Goal: Task Accomplishment & Management: Complete application form

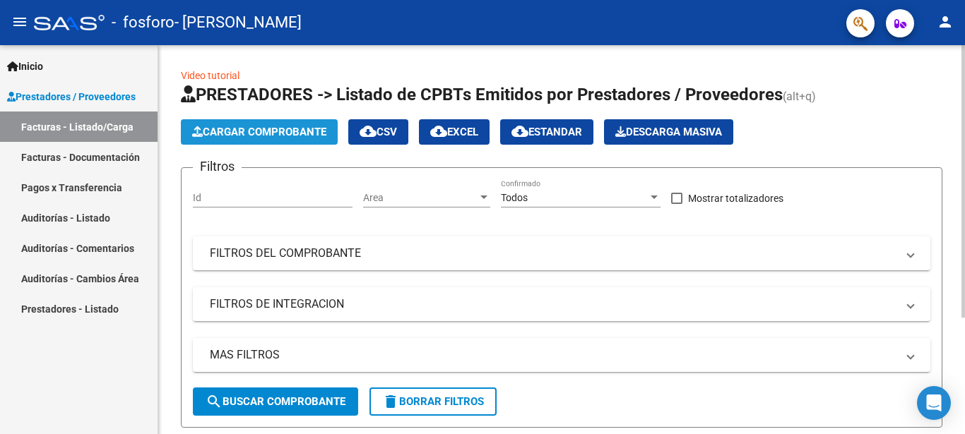
click at [285, 133] on span "Cargar Comprobante" at bounding box center [259, 132] width 134 height 13
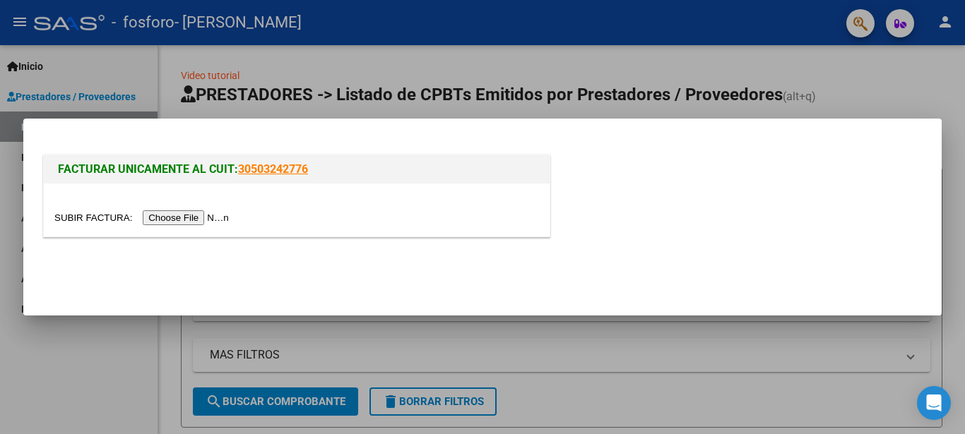
click at [207, 218] on input "file" at bounding box center [143, 217] width 179 height 15
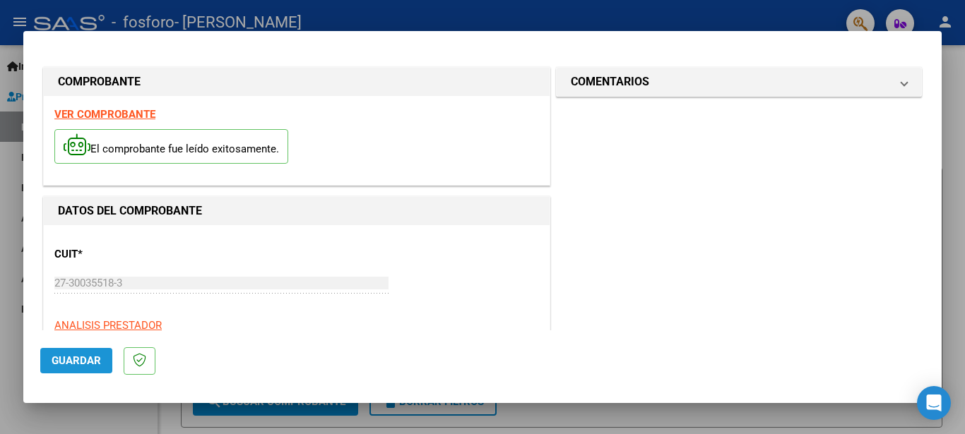
click at [79, 353] on button "Guardar" at bounding box center [76, 360] width 72 height 25
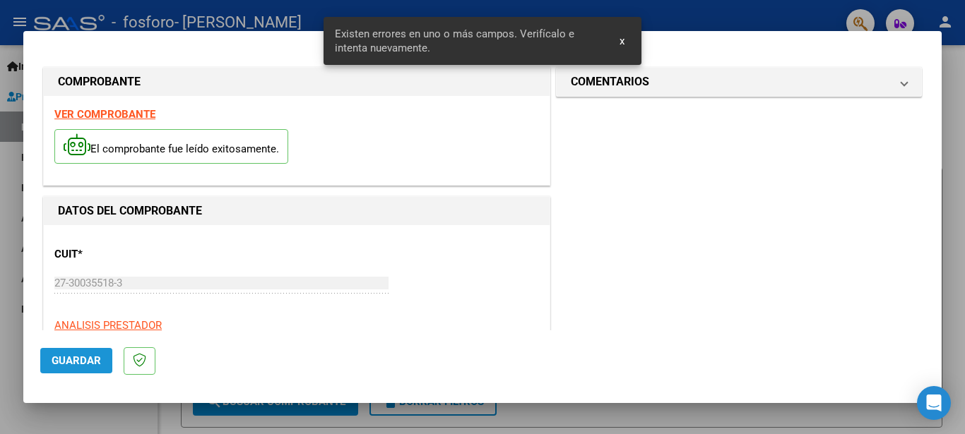
scroll to position [222, 0]
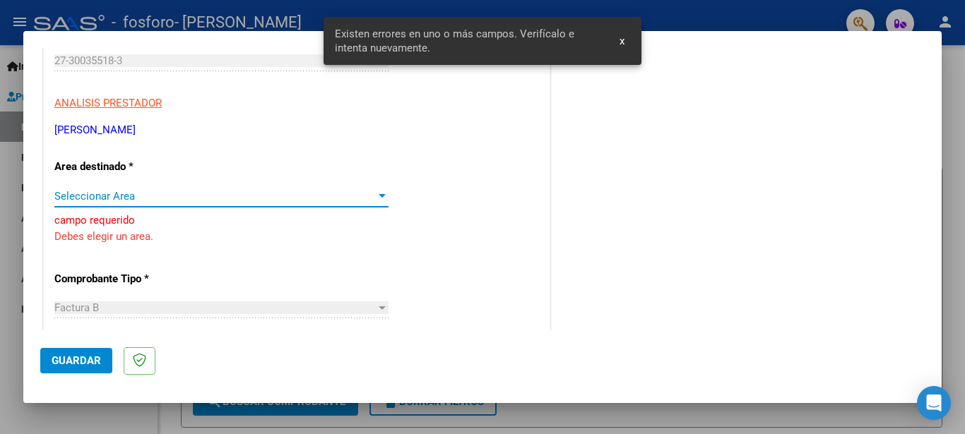
click at [379, 195] on div at bounding box center [382, 196] width 7 height 4
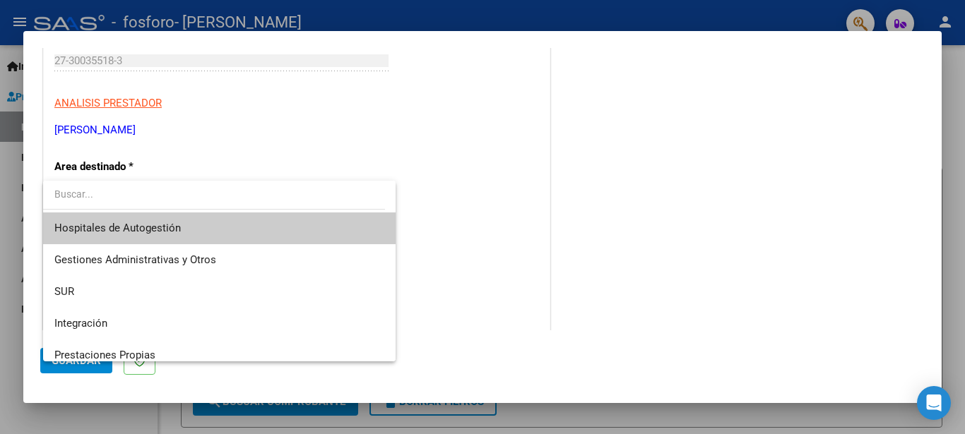
scroll to position [105, 0]
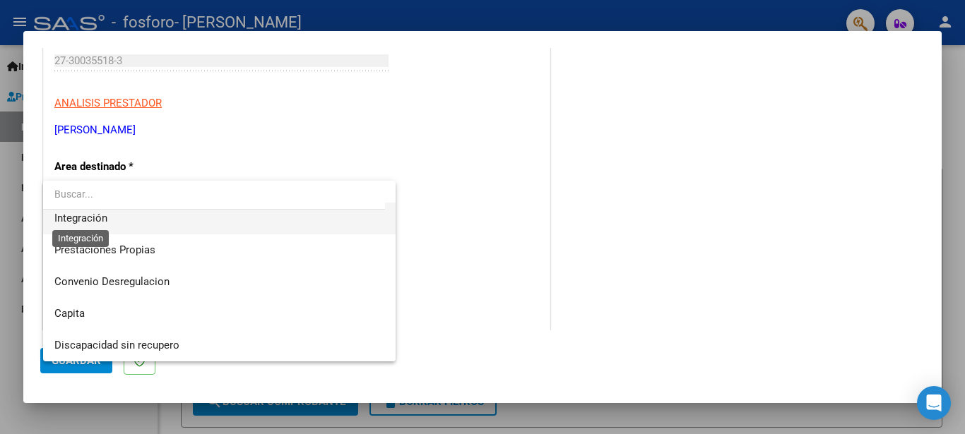
click at [88, 215] on span "Integración" at bounding box center [80, 218] width 53 height 13
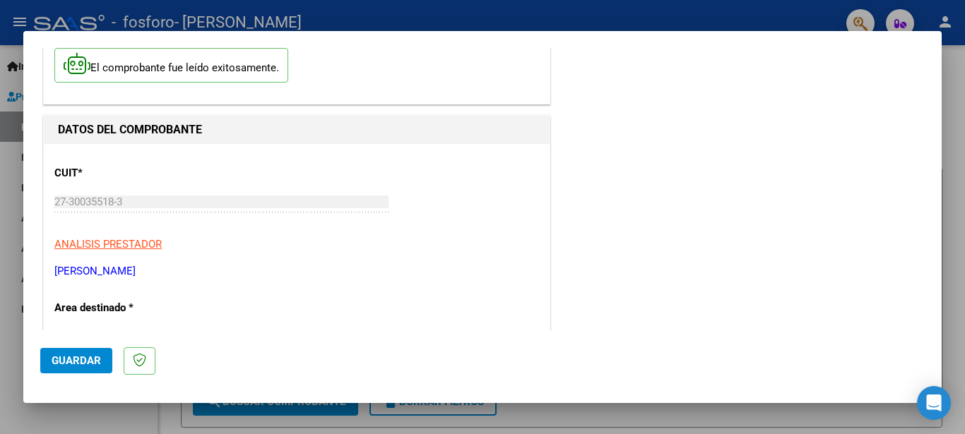
scroll to position [222, 0]
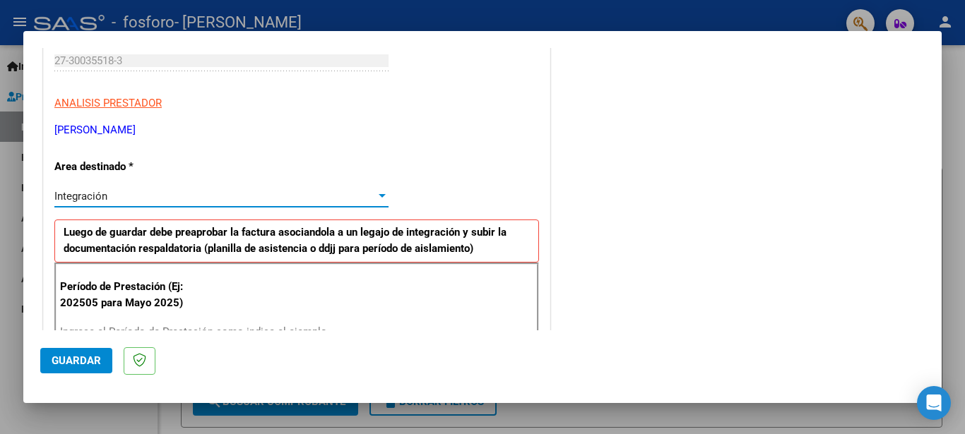
click at [379, 197] on div at bounding box center [382, 196] width 7 height 4
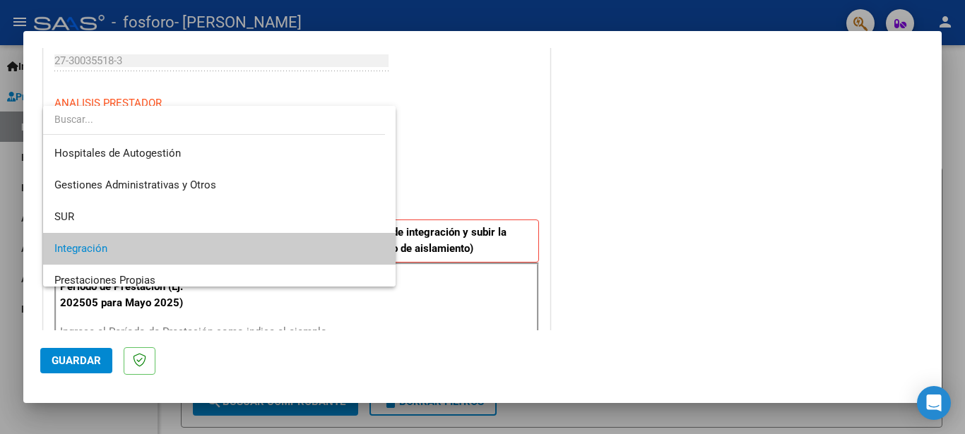
scroll to position [53, 0]
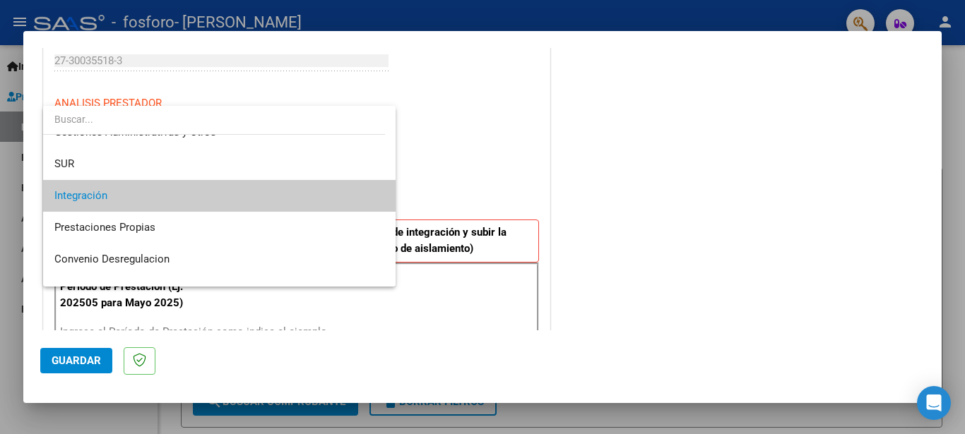
click at [465, 155] on div at bounding box center [482, 217] width 965 height 434
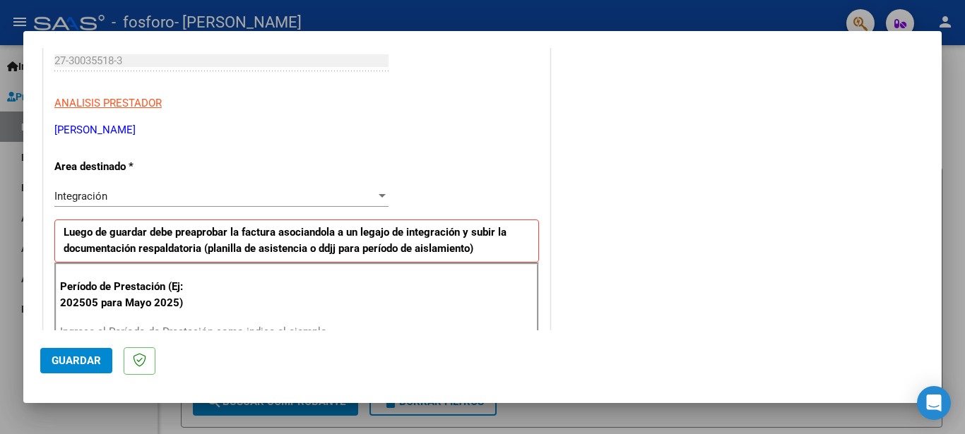
scroll to position [293, 0]
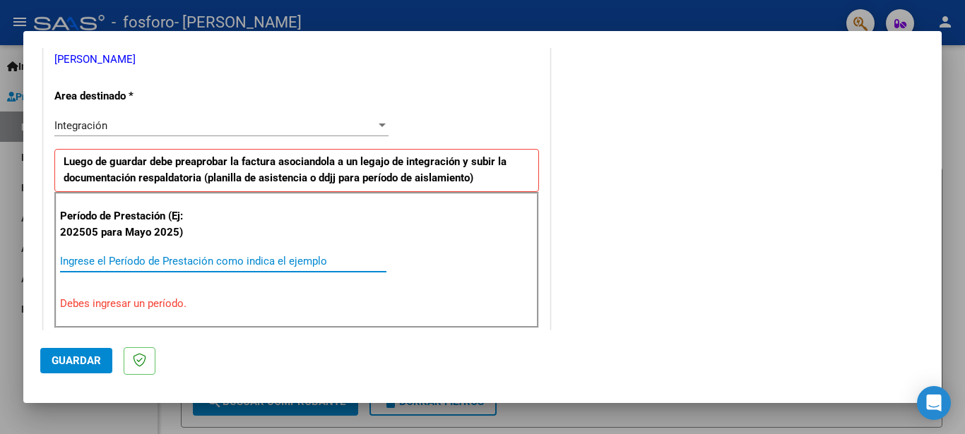
click at [89, 260] on input "Ingrese el Período de Prestación como indica el ejemplo" at bounding box center [223, 261] width 326 height 13
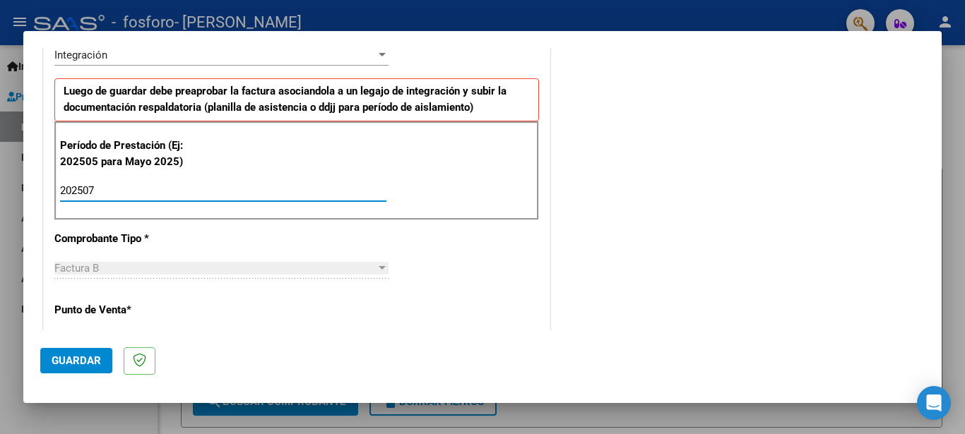
scroll to position [434, 0]
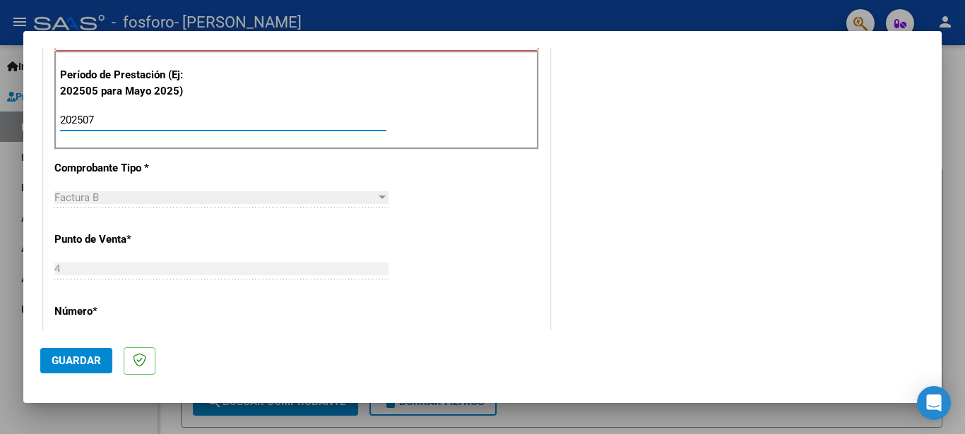
type input "202507"
click at [379, 199] on div at bounding box center [382, 198] width 7 height 4
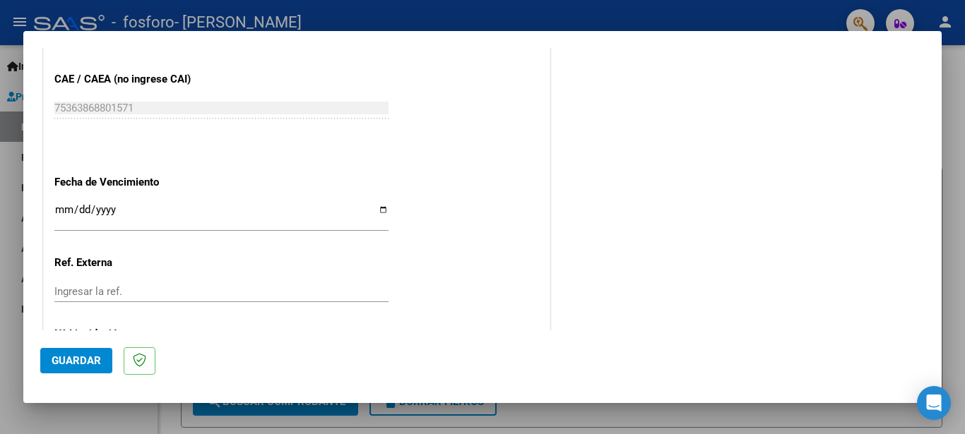
scroll to position [819, 0]
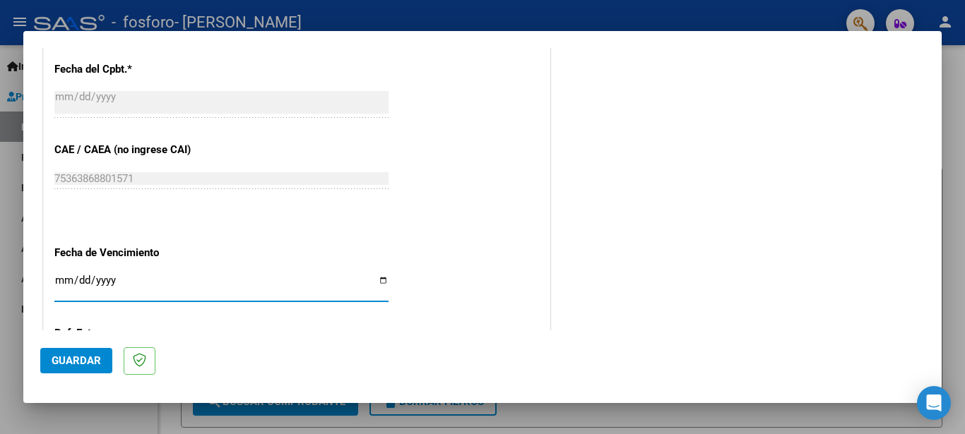
click at [377, 280] on input "Ingresar la fecha" at bounding box center [221, 286] width 334 height 23
type input "[DATE]"
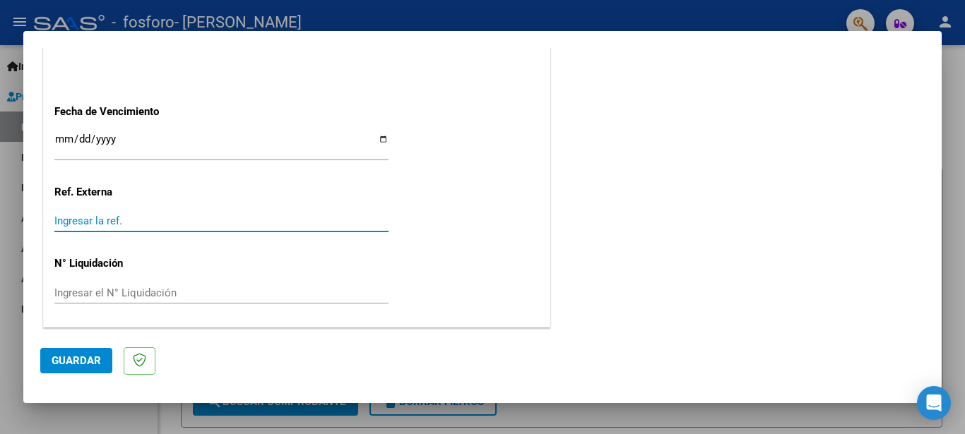
click at [97, 216] on input "Ingresar la ref." at bounding box center [221, 221] width 334 height 13
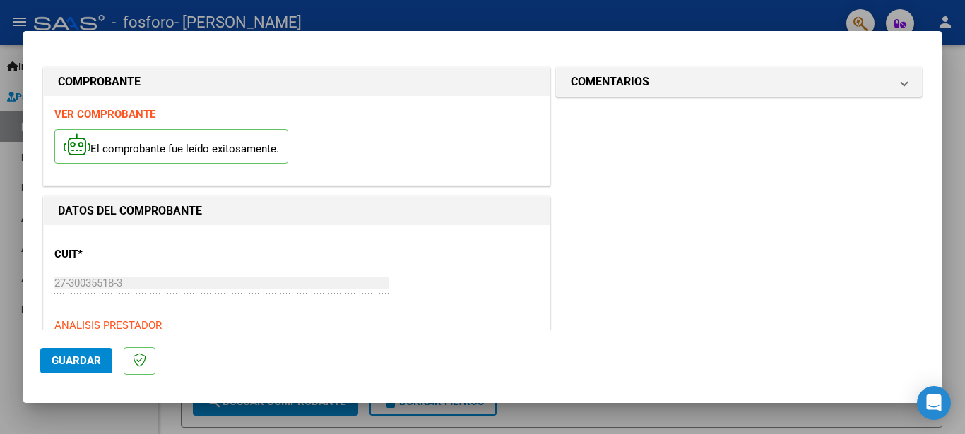
scroll to position [0, 0]
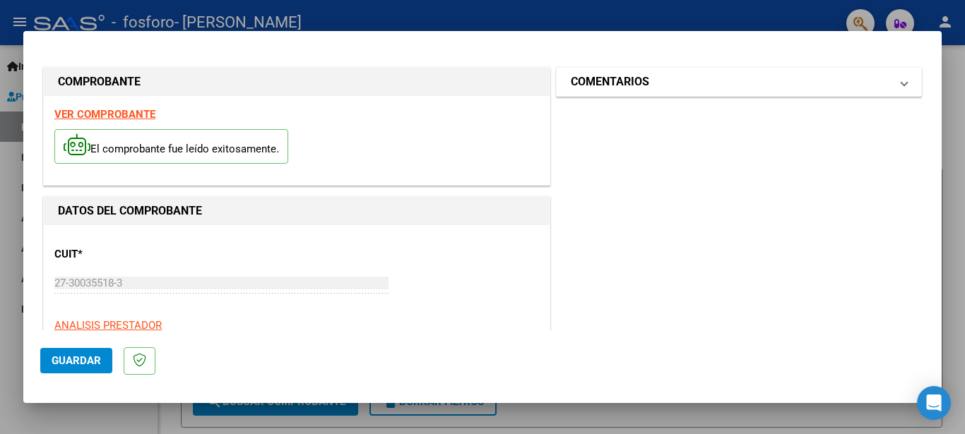
click at [901, 85] on span at bounding box center [904, 81] width 6 height 17
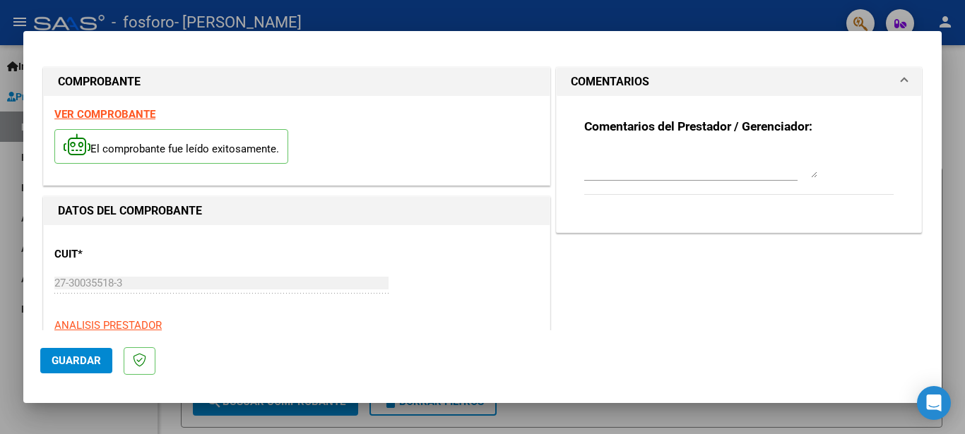
click at [889, 85] on span "COMENTARIOS" at bounding box center [736, 81] width 331 height 17
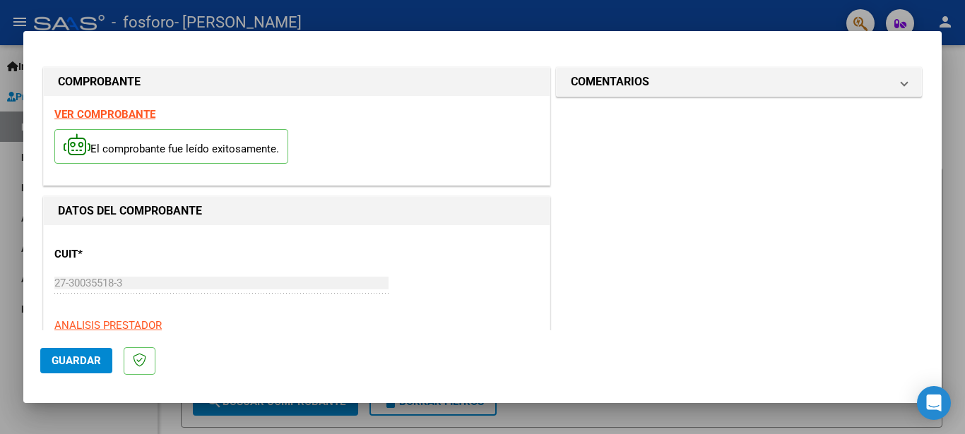
drag, startPoint x: 196, startPoint y: 54, endPoint x: 340, endPoint y: 50, distance: 143.4
click at [10, 96] on div at bounding box center [482, 217] width 965 height 434
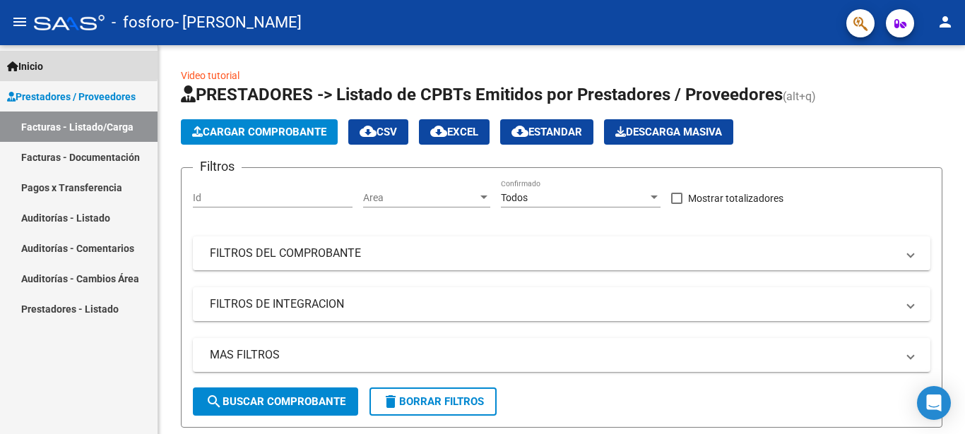
click at [43, 61] on span "Inicio" at bounding box center [25, 67] width 36 height 16
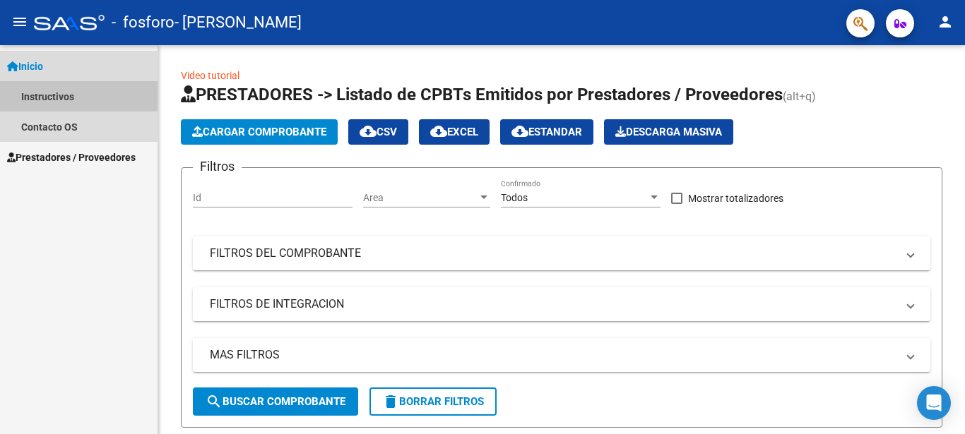
click at [59, 95] on link "Instructivos" at bounding box center [78, 96] width 157 height 30
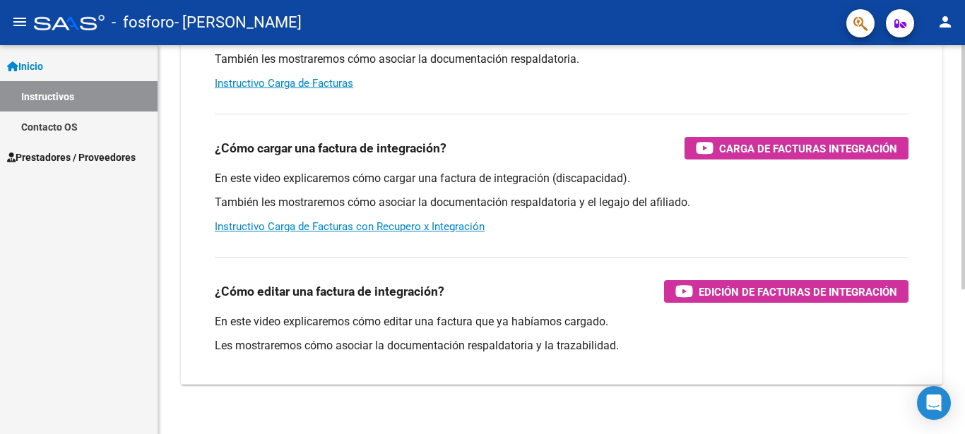
scroll to position [141, 0]
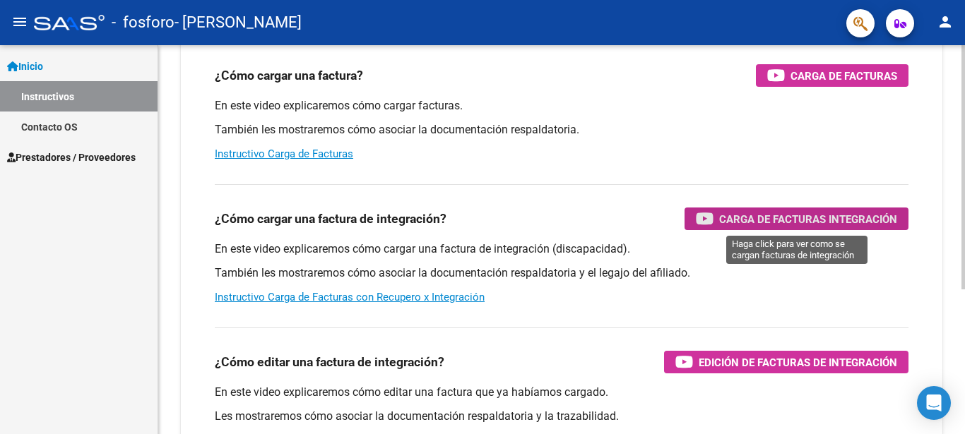
click at [747, 213] on span "Carga de Facturas Integración" at bounding box center [808, 219] width 178 height 18
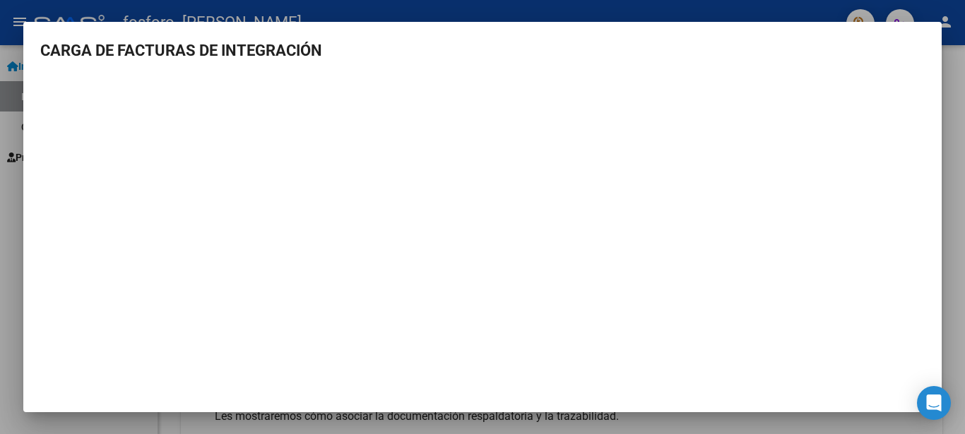
click at [6, 198] on div at bounding box center [482, 217] width 965 height 434
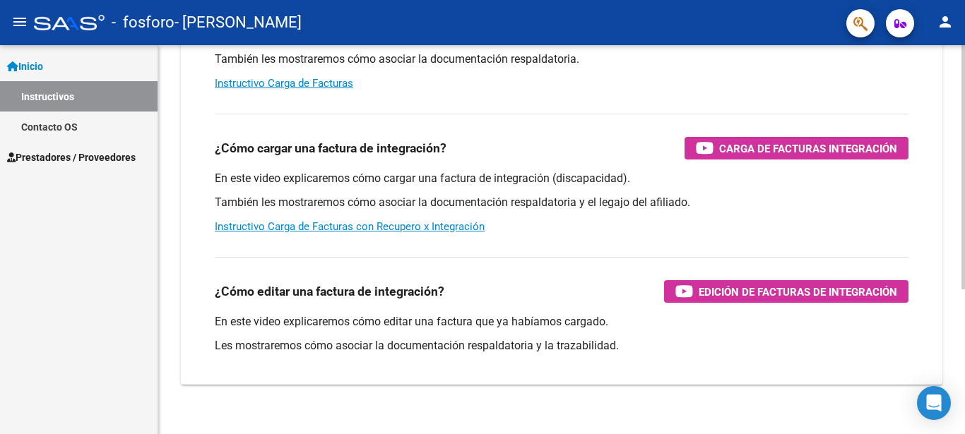
scroll to position [0, 0]
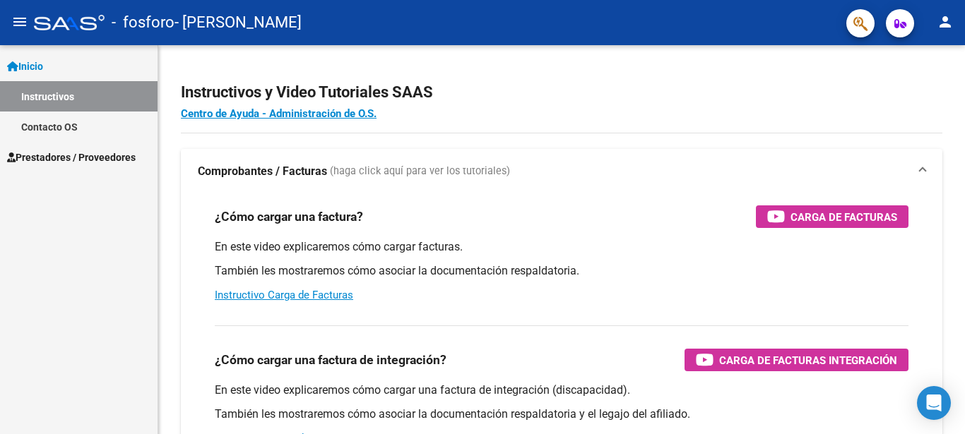
click at [52, 156] on span "Prestadores / Proveedores" at bounding box center [71, 158] width 129 height 16
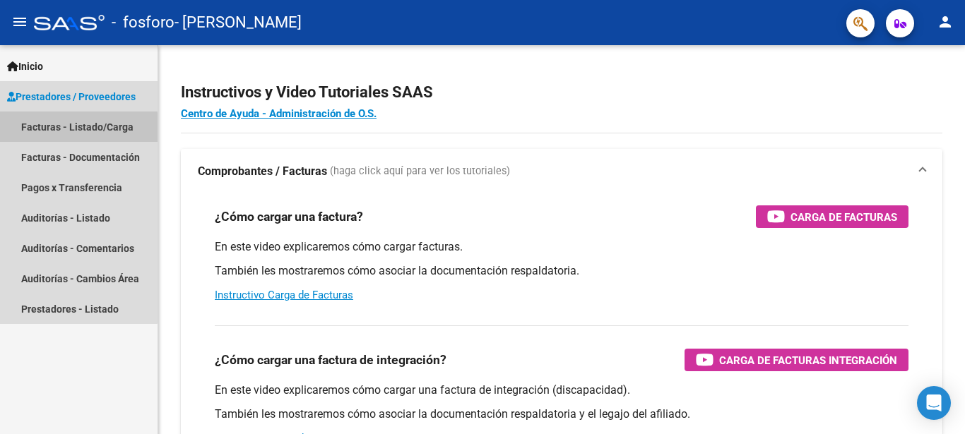
click at [69, 129] on link "Facturas - Listado/Carga" at bounding box center [78, 127] width 157 height 30
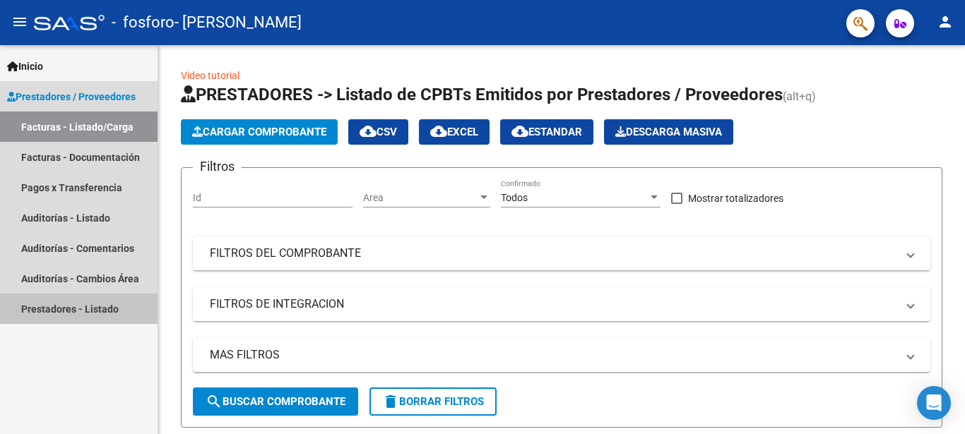
click at [69, 305] on link "Prestadores - Listado" at bounding box center [78, 309] width 157 height 30
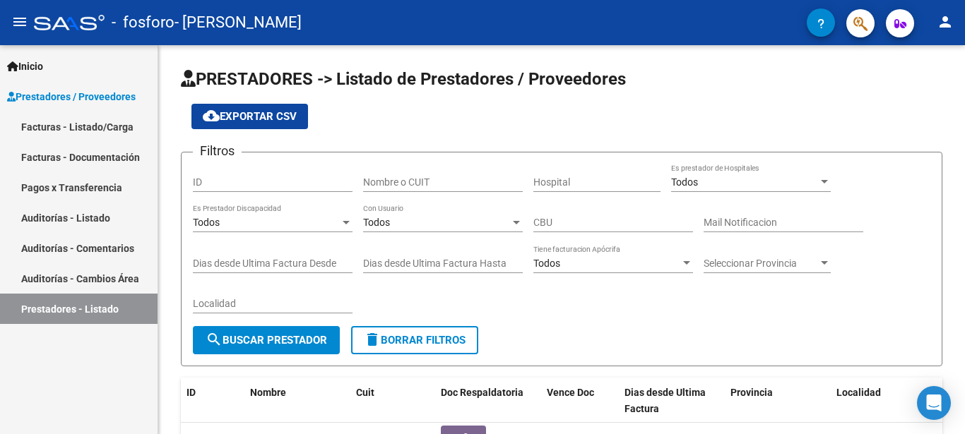
click at [64, 125] on link "Facturas - Listado/Carga" at bounding box center [78, 127] width 157 height 30
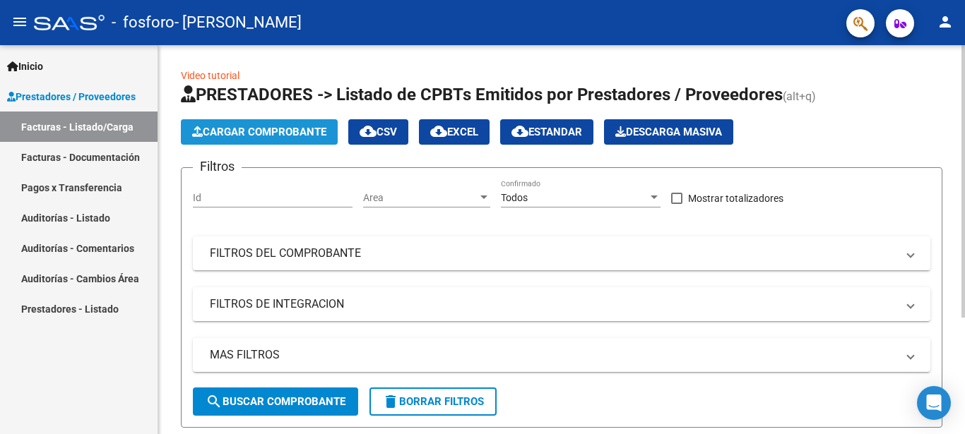
click at [239, 135] on span "Cargar Comprobante" at bounding box center [259, 132] width 134 height 13
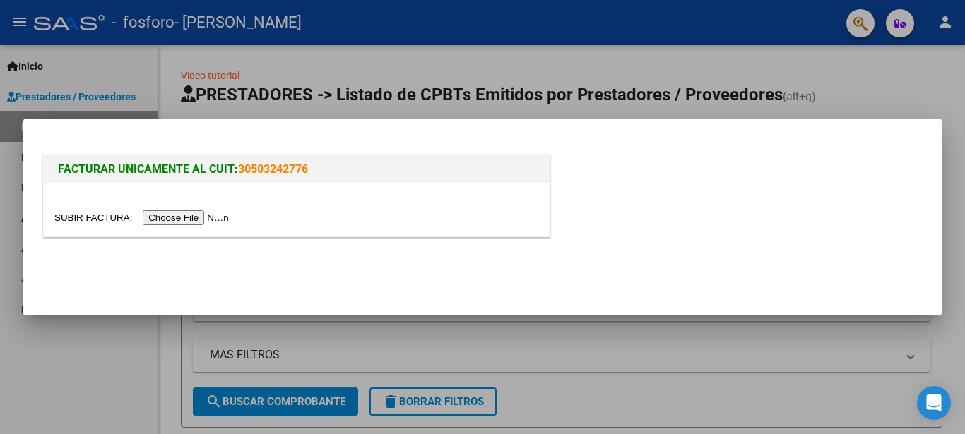
click at [213, 217] on input "file" at bounding box center [143, 217] width 179 height 15
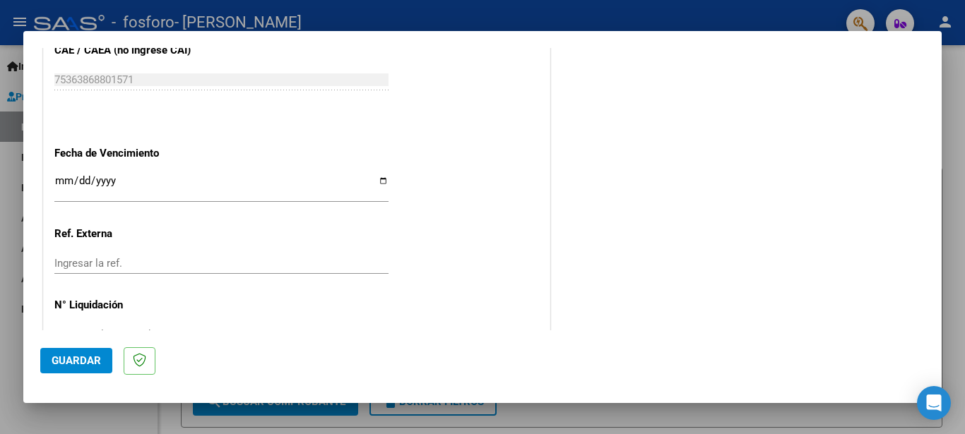
scroll to position [819, 0]
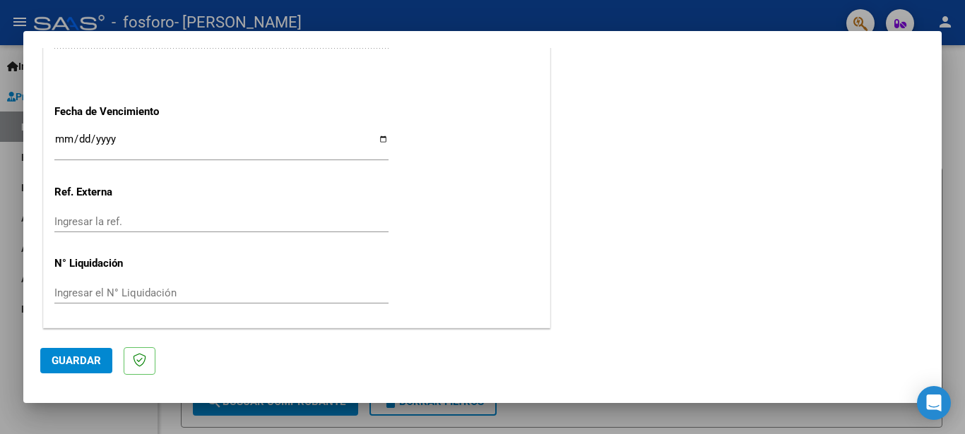
click at [376, 138] on input "Ingresar la fecha" at bounding box center [221, 144] width 334 height 23
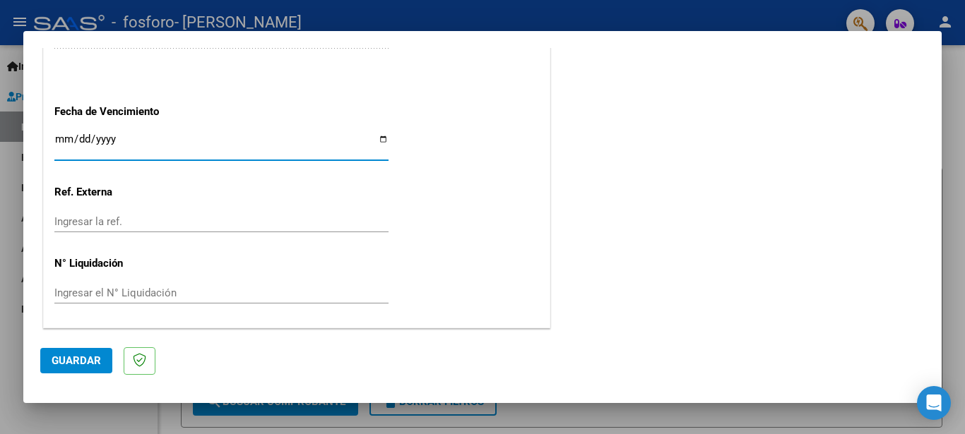
type input "[DATE]"
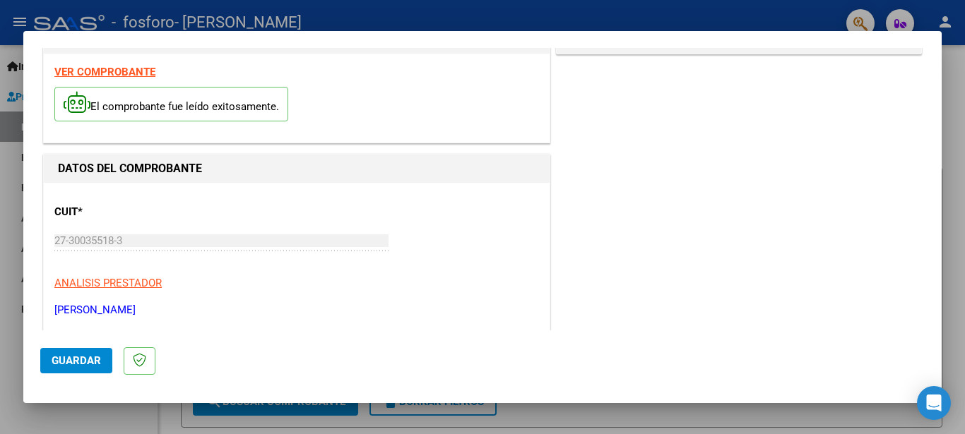
scroll to position [113, 0]
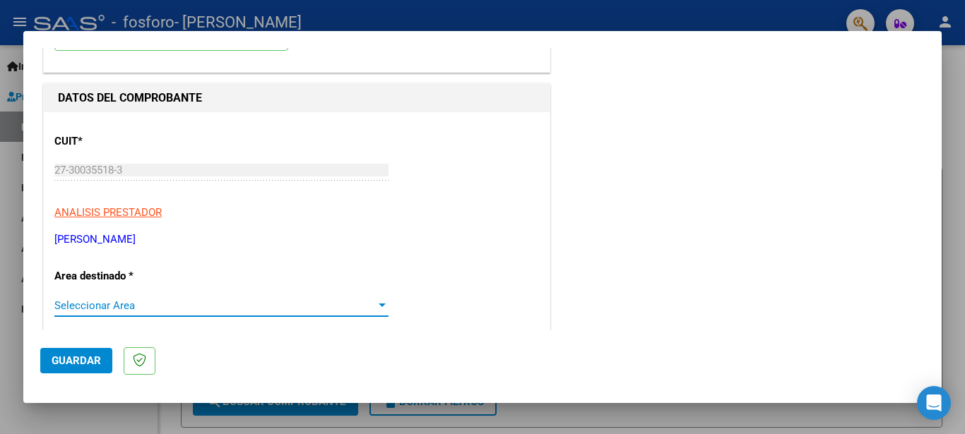
click at [379, 304] on div at bounding box center [382, 306] width 7 height 4
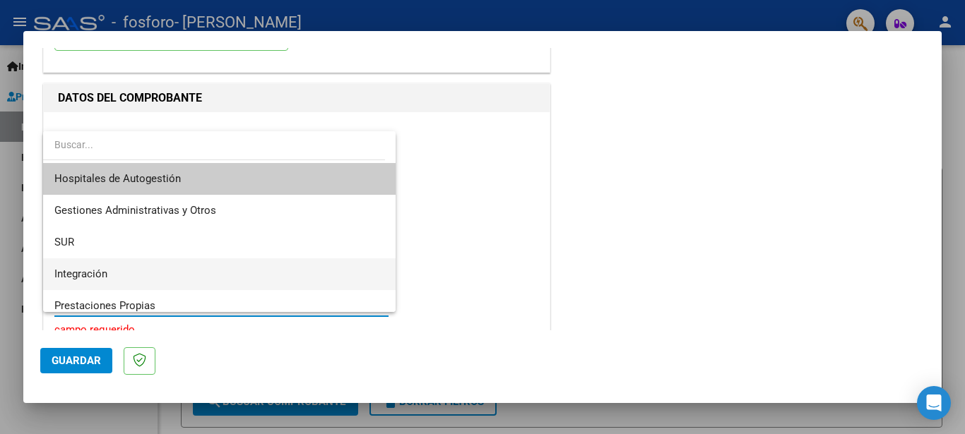
click at [153, 275] on span "Integración" at bounding box center [219, 274] width 330 height 32
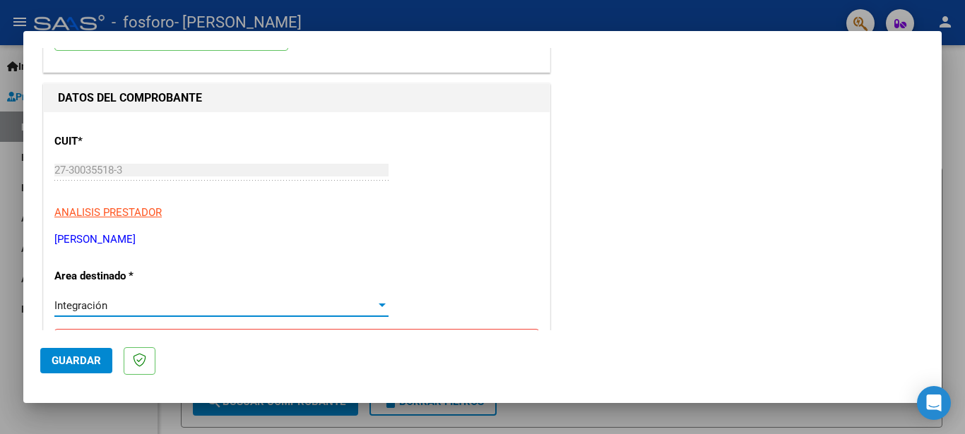
scroll to position [254, 0]
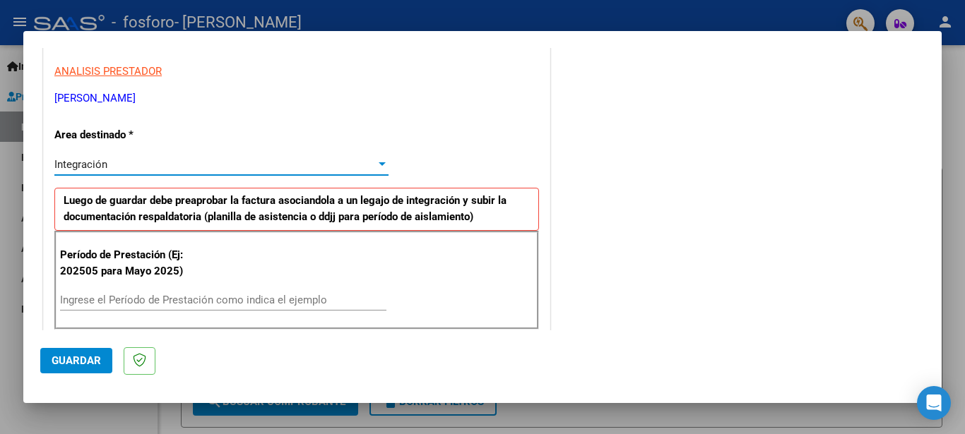
click at [81, 297] on input "Ingrese el Período de Prestación como indica el ejemplo" at bounding box center [223, 300] width 326 height 13
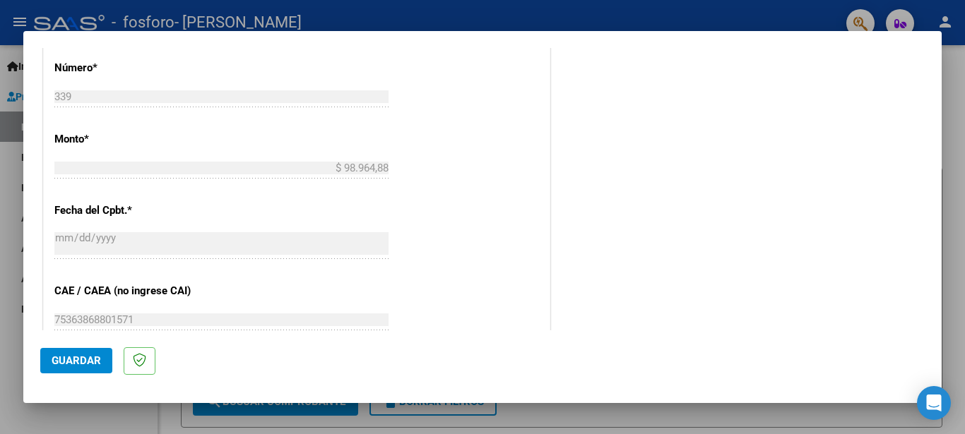
scroll to position [961, 0]
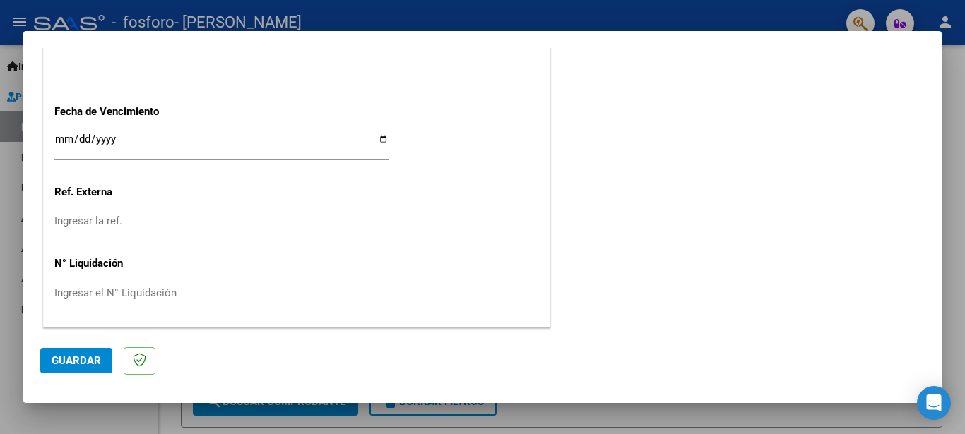
type input "202507"
click at [86, 361] on span "Guardar" at bounding box center [76, 361] width 49 height 13
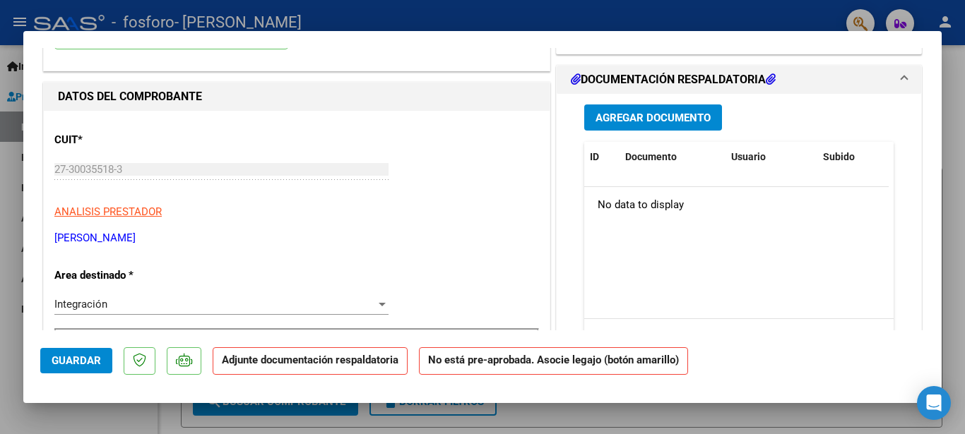
scroll to position [0, 0]
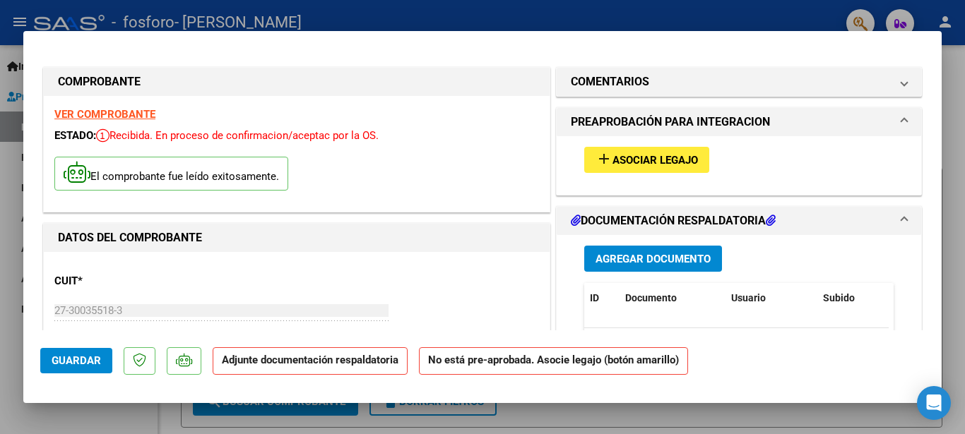
click at [630, 157] on span "Asociar Legajo" at bounding box center [654, 160] width 85 height 13
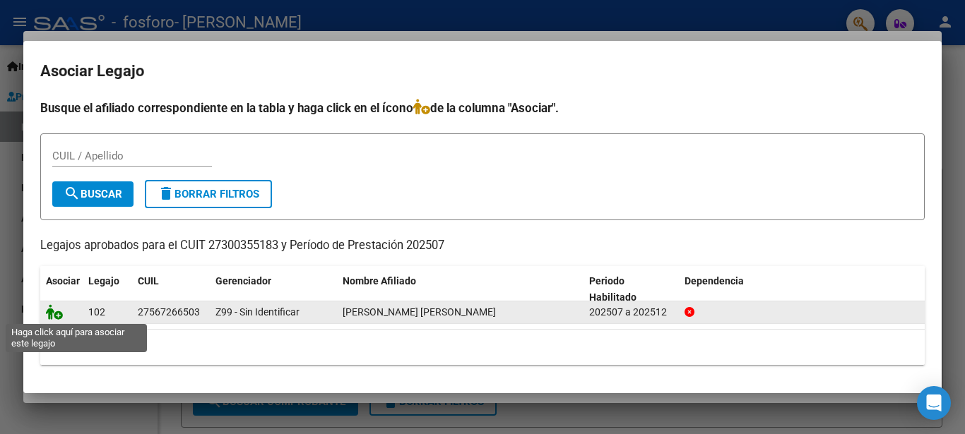
click at [59, 314] on icon at bounding box center [54, 312] width 17 height 16
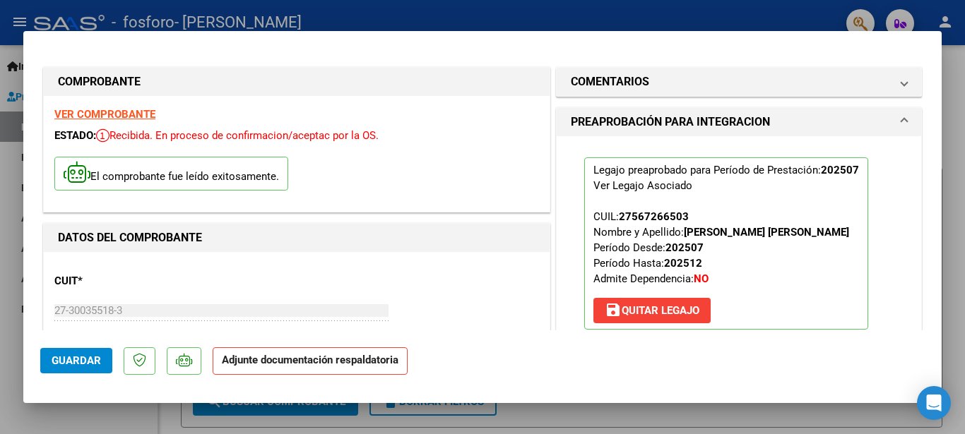
drag, startPoint x: 590, startPoint y: 173, endPoint x: 720, endPoint y: 287, distance: 173.1
click at [720, 287] on p "Legajo preaprobado para Período de Prestación: 202507 Ver Legajo Asociado CUIL:…" at bounding box center [726, 243] width 284 height 172
click at [78, 367] on span "Guardar" at bounding box center [76, 361] width 49 height 13
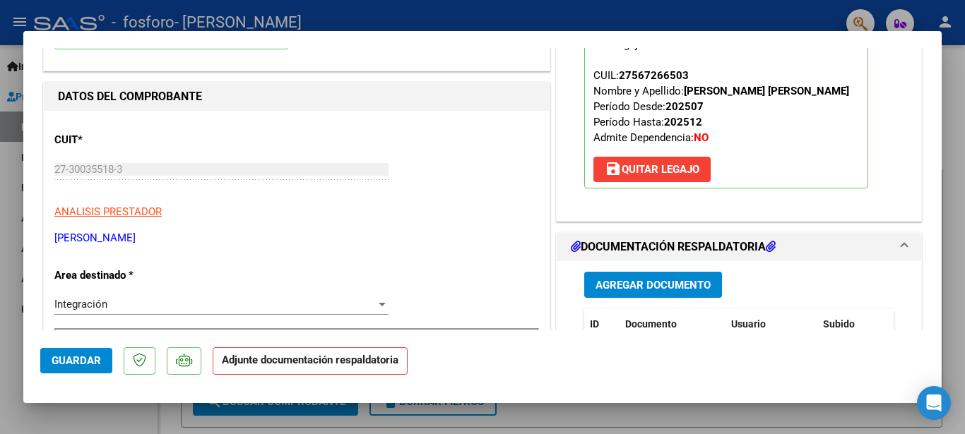
scroll to position [212, 0]
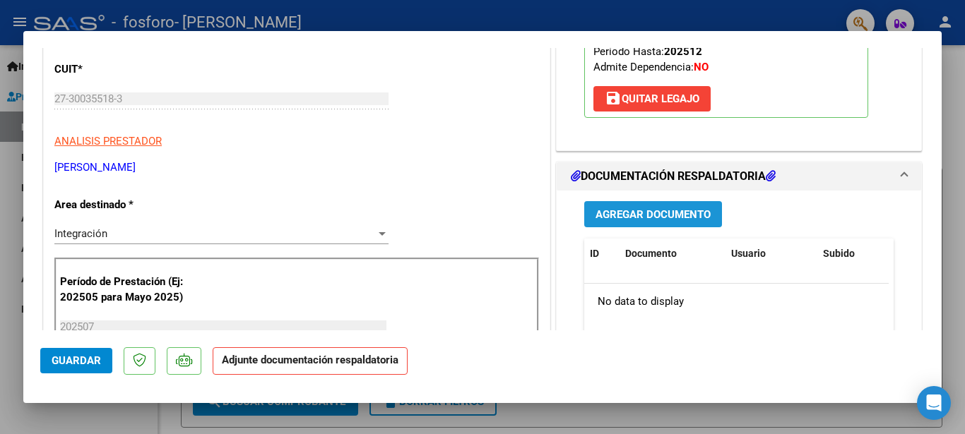
click at [647, 208] on span "Agregar Documento" at bounding box center [652, 214] width 115 height 13
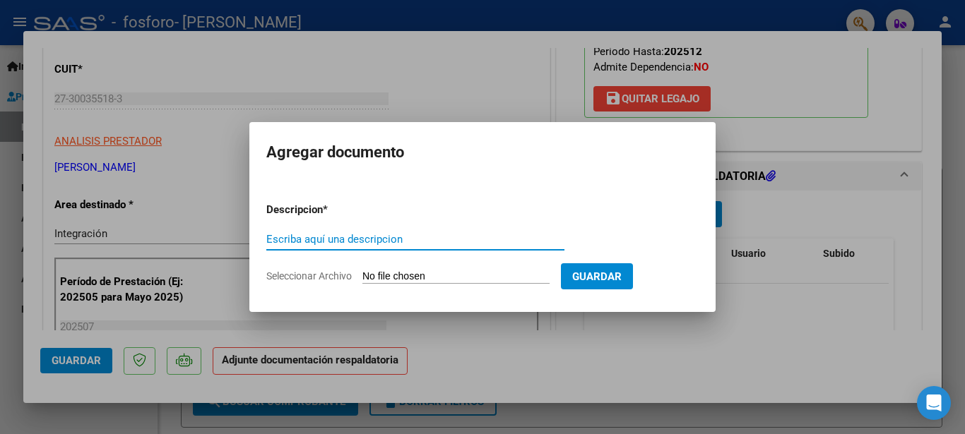
click at [331, 239] on input "Escriba aquí una descripcion" at bounding box center [415, 239] width 298 height 13
click at [321, 241] on input "Escriba aquí una descripcion" at bounding box center [415, 239] width 298 height 13
type input "Planilla de asistencia"
click at [327, 277] on span "Seleccionar Archivo" at bounding box center [308, 276] width 85 height 11
click at [362, 277] on input "Seleccionar Archivo" at bounding box center [455, 277] width 187 height 13
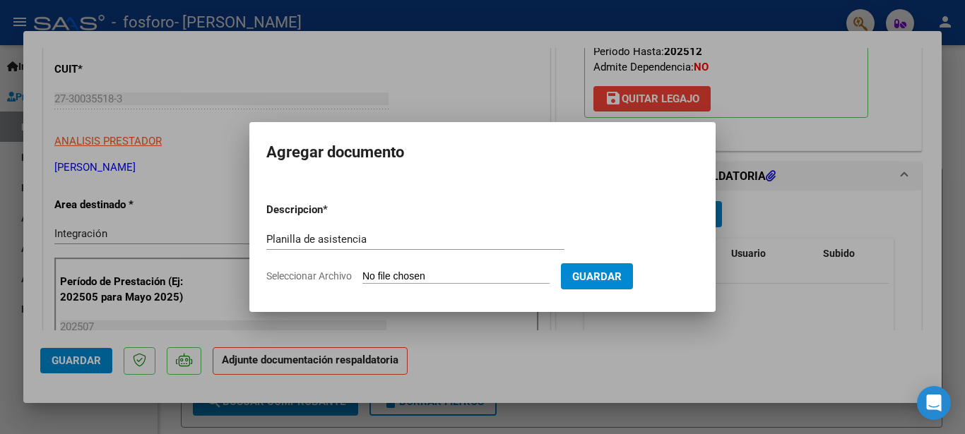
type input "C:\fakepath\Planilla de asistencia [DATE] [PERSON_NAME].pdf"
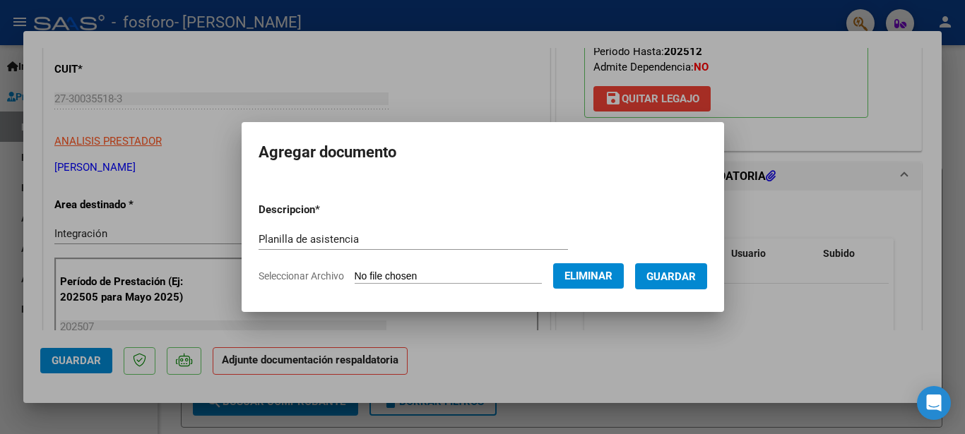
click at [682, 280] on span "Guardar" at bounding box center [670, 277] width 49 height 13
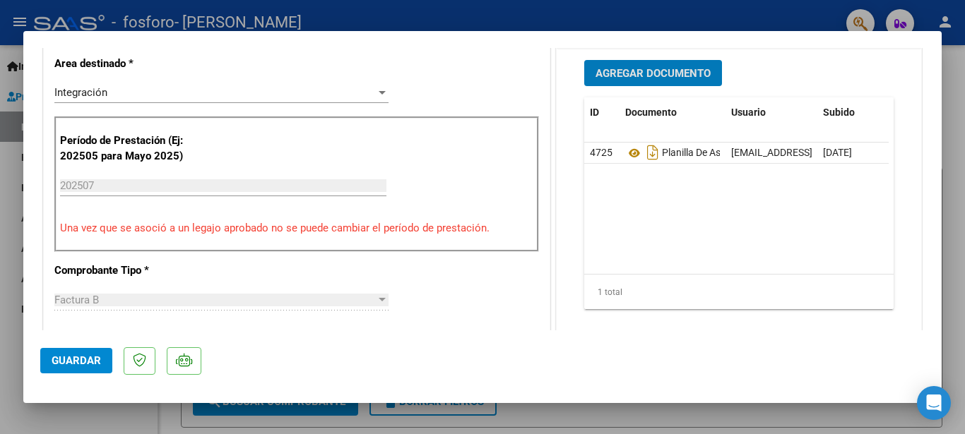
scroll to position [424, 0]
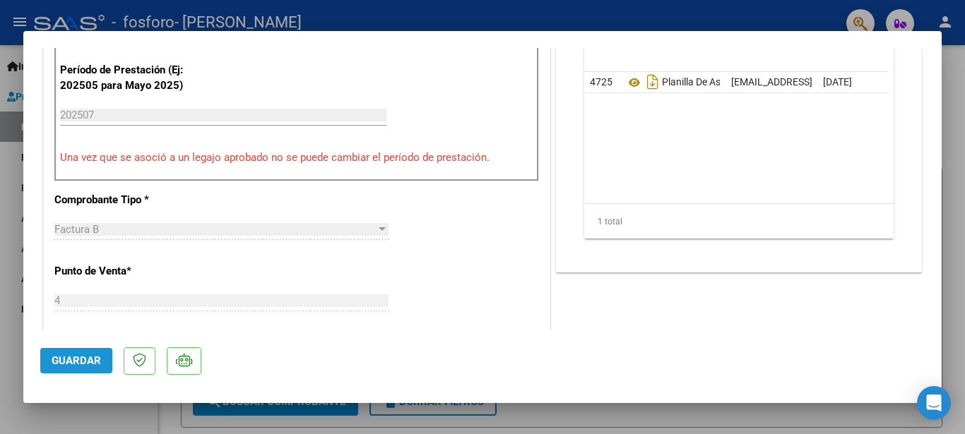
click at [90, 364] on span "Guardar" at bounding box center [76, 361] width 49 height 13
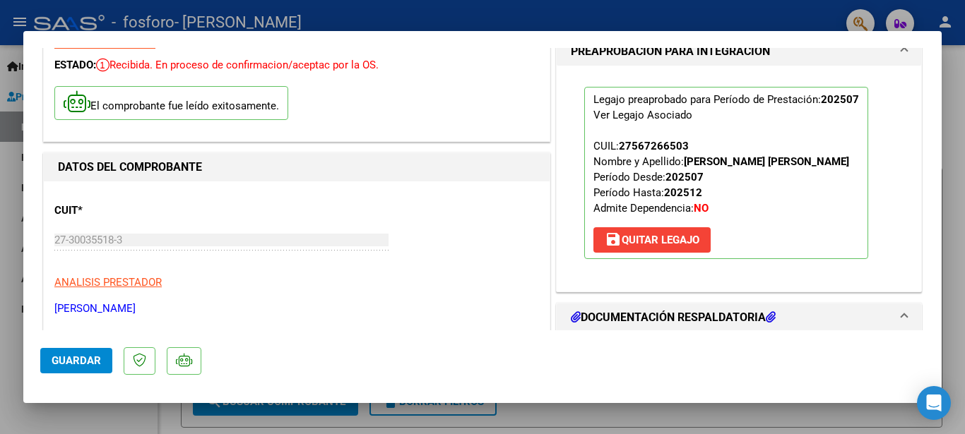
scroll to position [0, 0]
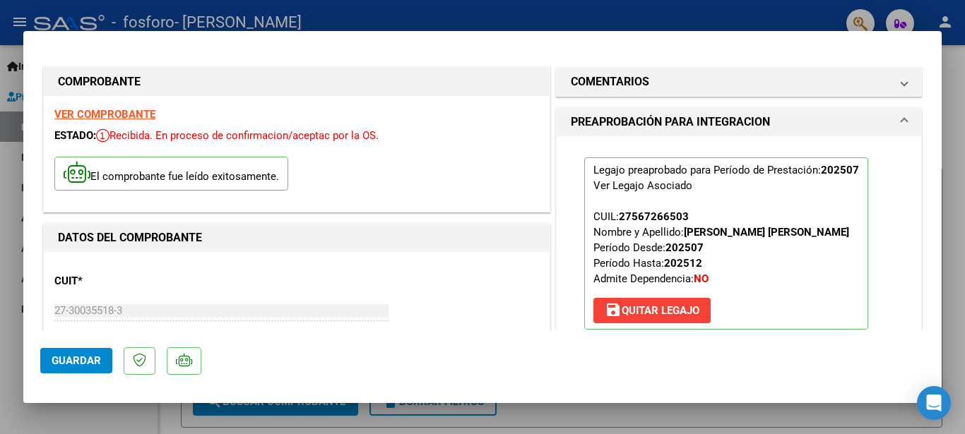
click at [556, 13] on div at bounding box center [482, 217] width 965 height 434
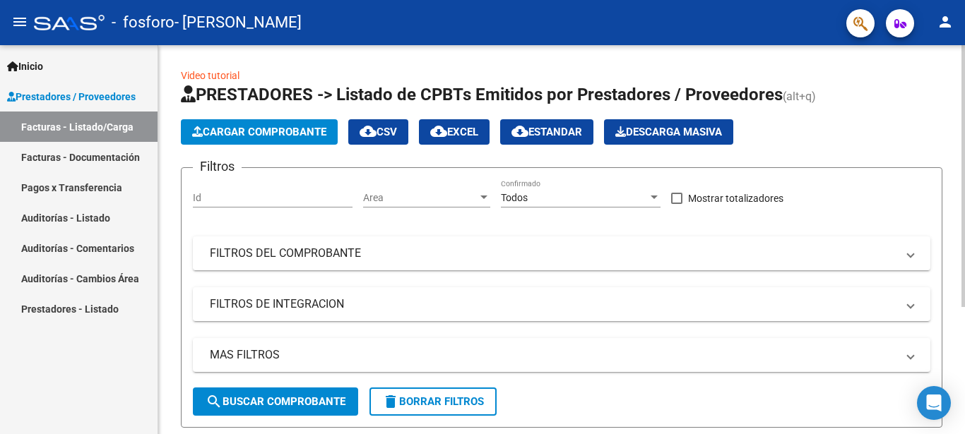
click at [239, 401] on span "search Buscar Comprobante" at bounding box center [276, 402] width 140 height 13
click at [307, 399] on span "search Buscar Comprobante" at bounding box center [276, 402] width 140 height 13
click at [265, 133] on span "Cargar Comprobante" at bounding box center [259, 132] width 134 height 13
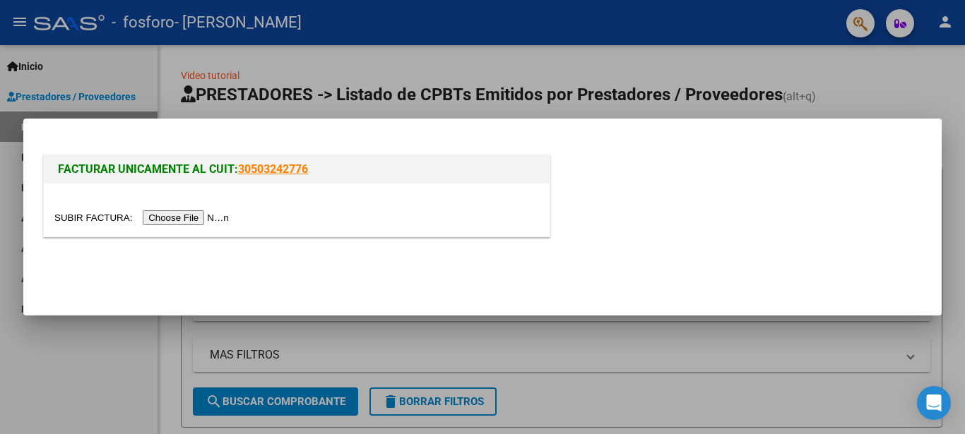
click at [198, 220] on input "file" at bounding box center [143, 217] width 179 height 15
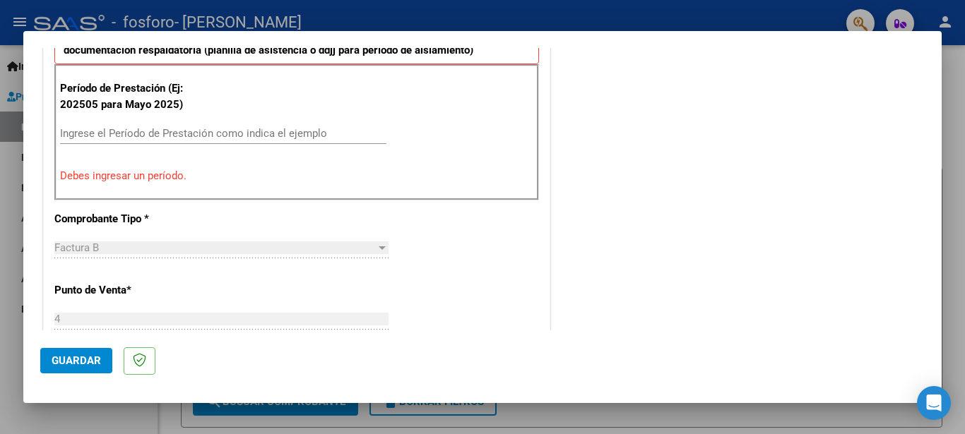
scroll to position [350, 0]
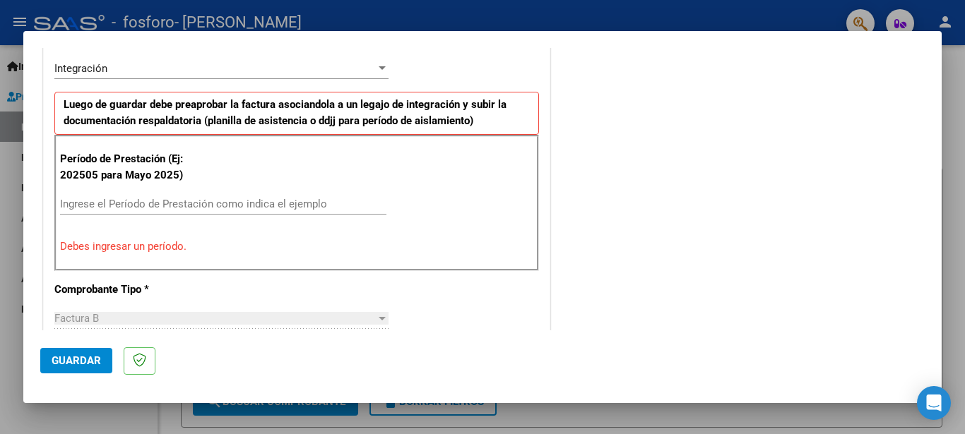
click at [83, 202] on input "Ingrese el Período de Prestación como indica el ejemplo" at bounding box center [223, 204] width 326 height 13
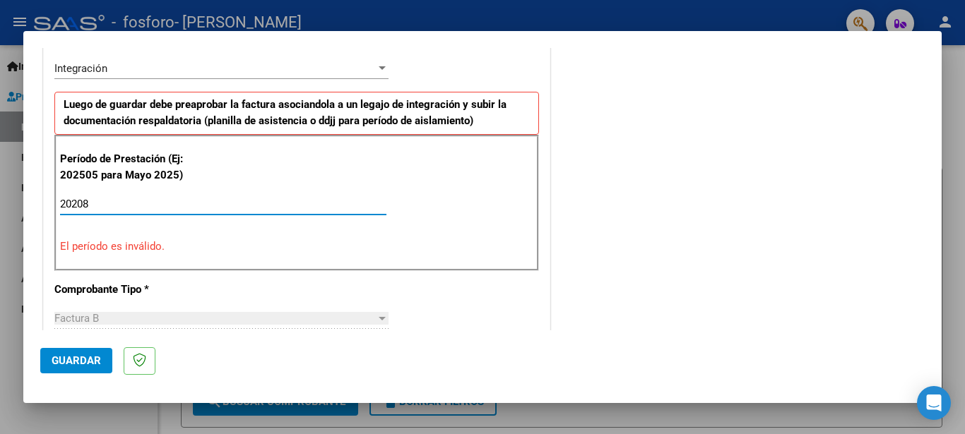
click at [77, 203] on input "20208" at bounding box center [223, 204] width 326 height 13
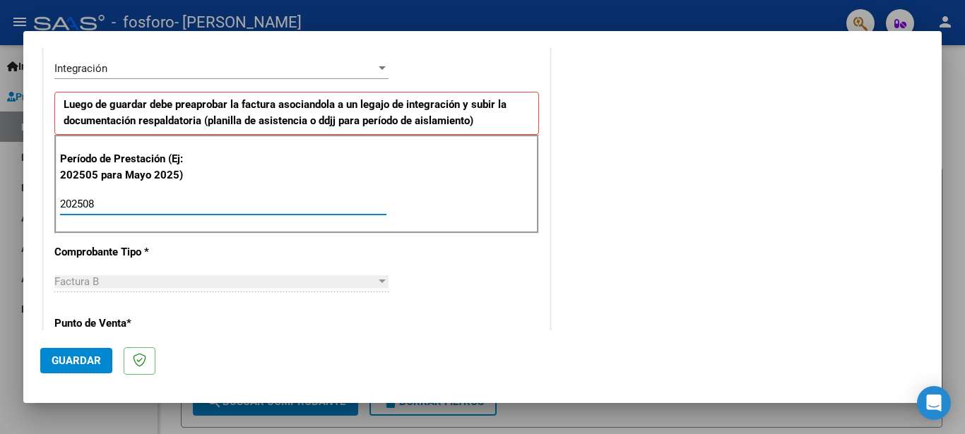
type input "202508"
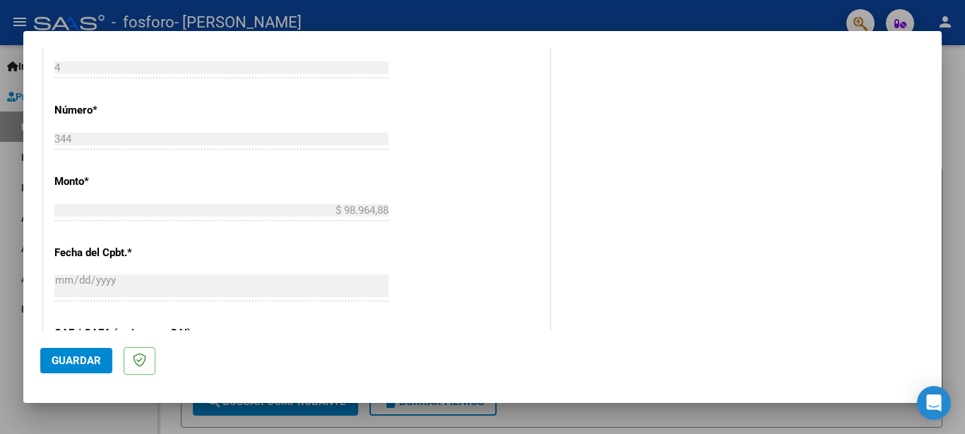
scroll to position [777, 0]
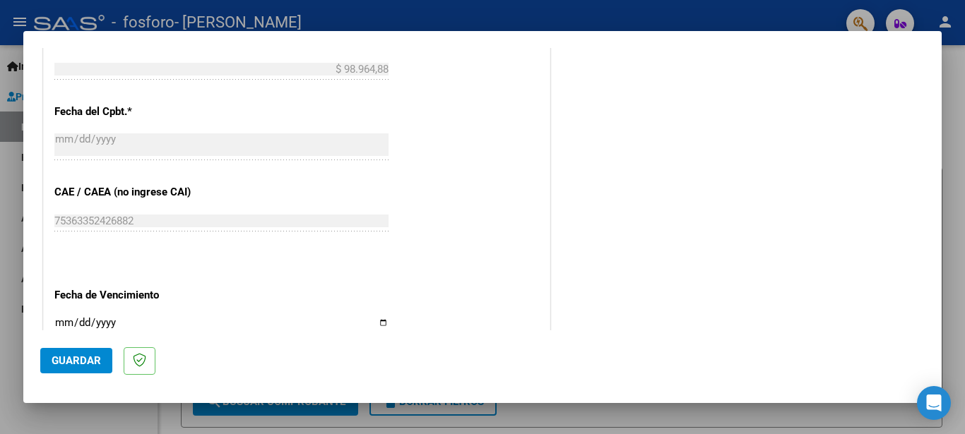
click at [381, 324] on input "Ingresar la fecha" at bounding box center [221, 328] width 334 height 23
type input "[DATE]"
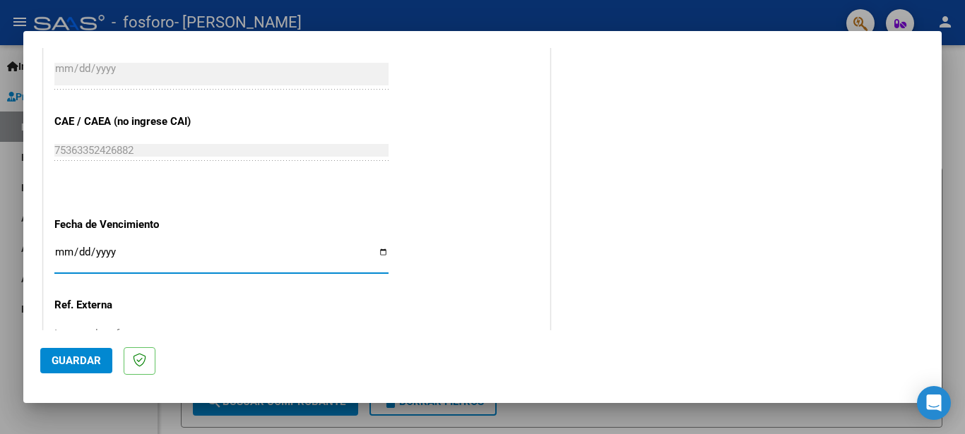
scroll to position [961, 0]
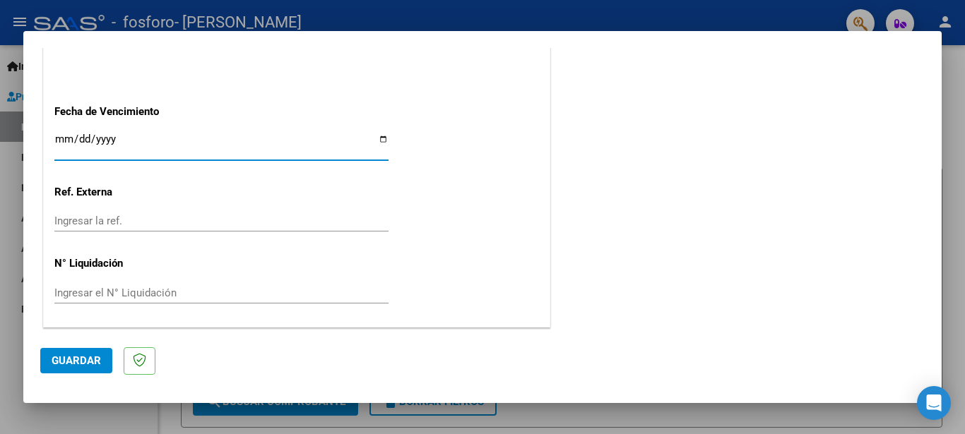
click at [89, 361] on span "Guardar" at bounding box center [76, 361] width 49 height 13
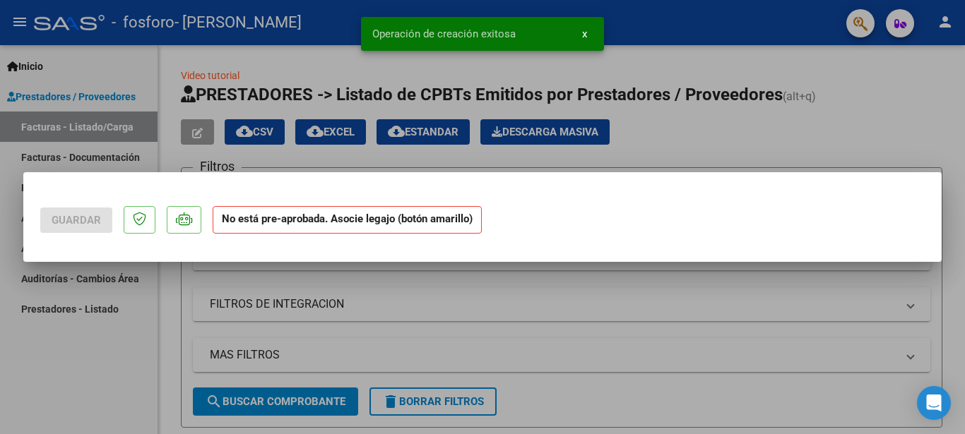
scroll to position [0, 0]
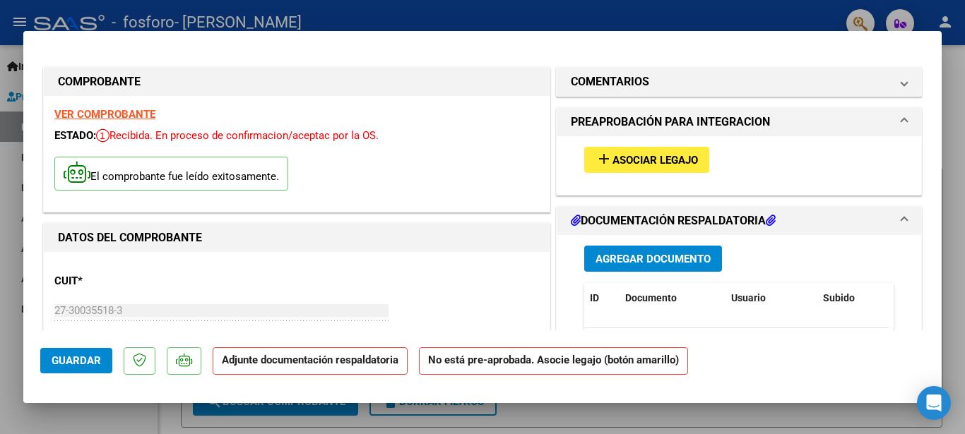
click at [655, 157] on span "Asociar Legajo" at bounding box center [654, 160] width 85 height 13
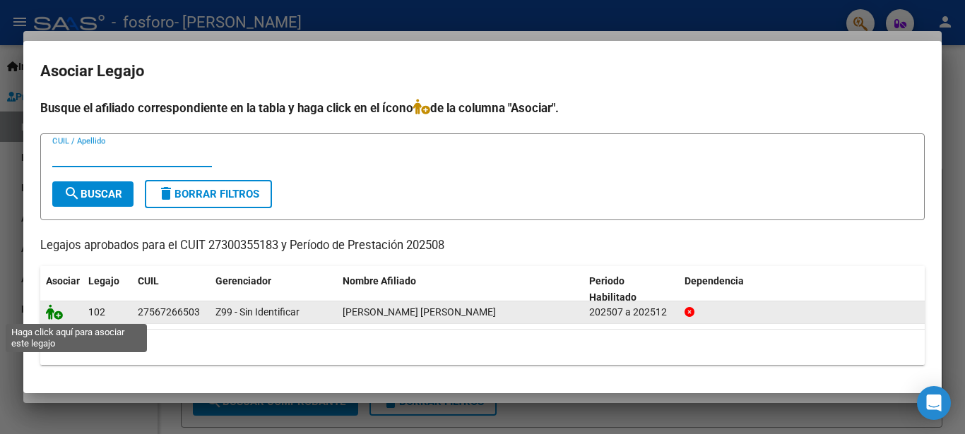
click at [52, 309] on icon at bounding box center [54, 312] width 17 height 16
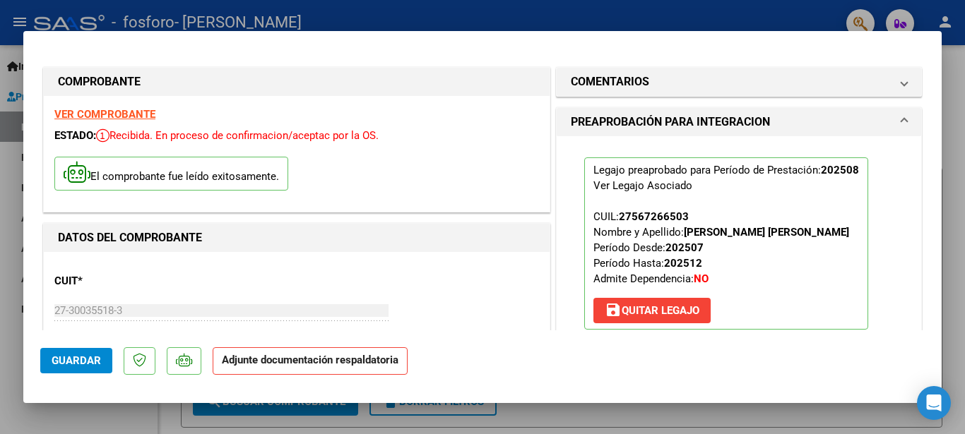
scroll to position [141, 0]
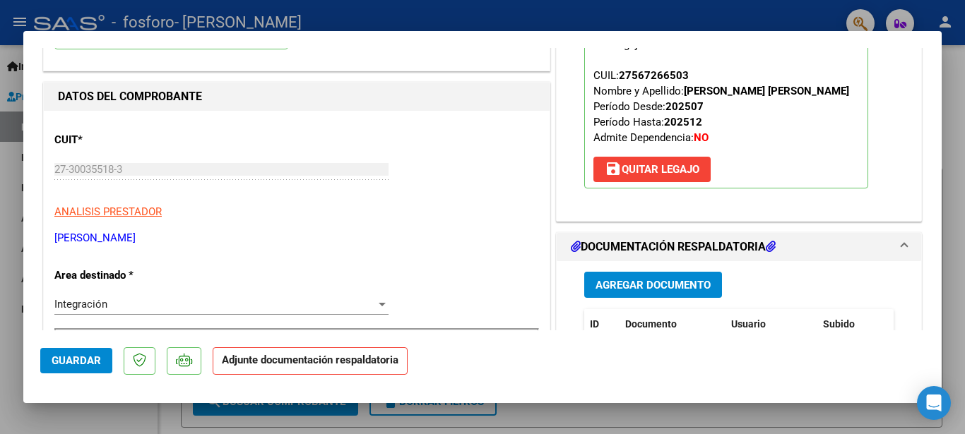
click at [661, 243] on h1 "DOCUMENTACIÓN RESPALDATORIA" at bounding box center [673, 247] width 205 height 17
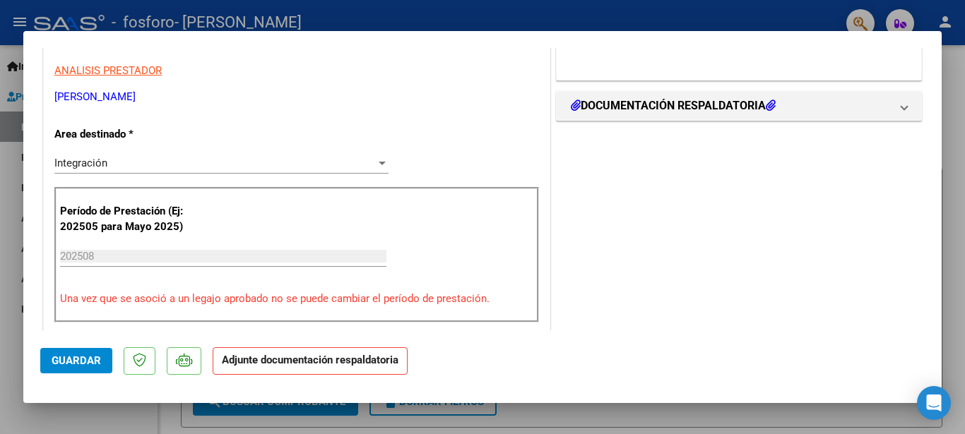
scroll to position [212, 0]
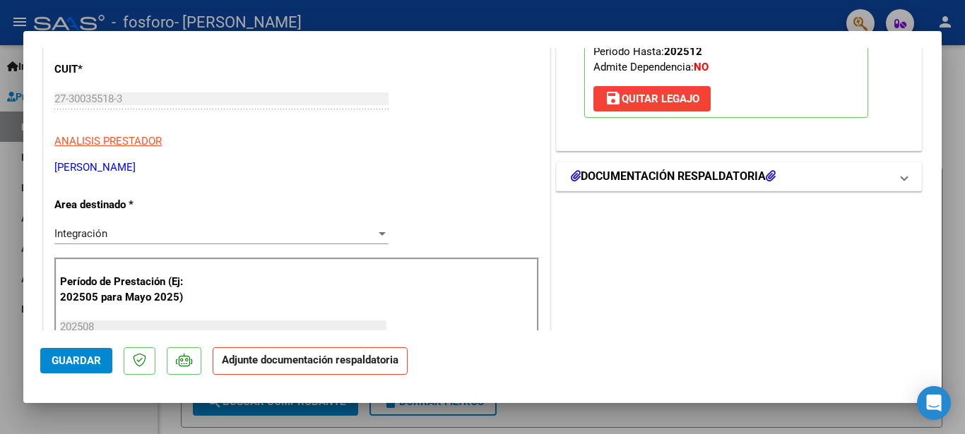
click at [643, 176] on h1 "DOCUMENTACIÓN RESPALDATORIA" at bounding box center [673, 176] width 205 height 17
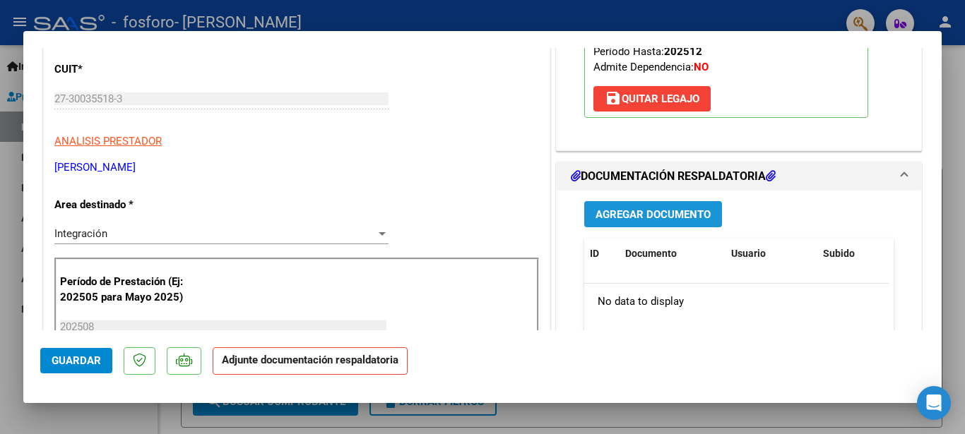
click at [643, 215] on span "Agregar Documento" at bounding box center [652, 214] width 115 height 13
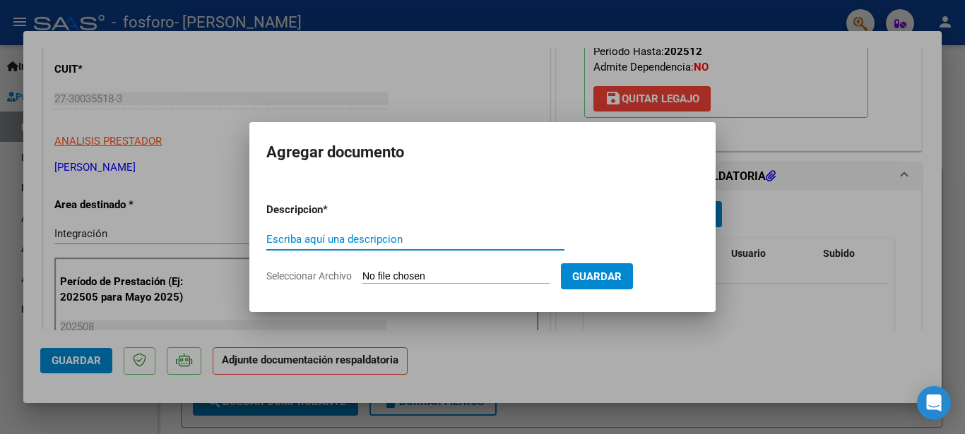
click at [326, 244] on input "Escriba aquí una descripcion" at bounding box center [415, 239] width 298 height 13
type input "Planilla de asistencia"
click at [338, 279] on span "Seleccionar Archivo" at bounding box center [308, 276] width 85 height 11
click at [362, 279] on input "Seleccionar Archivo" at bounding box center [455, 277] width 187 height 13
type input "C:\fakepath\Planilla de asistencia [DATE] [PERSON_NAME].pdf"
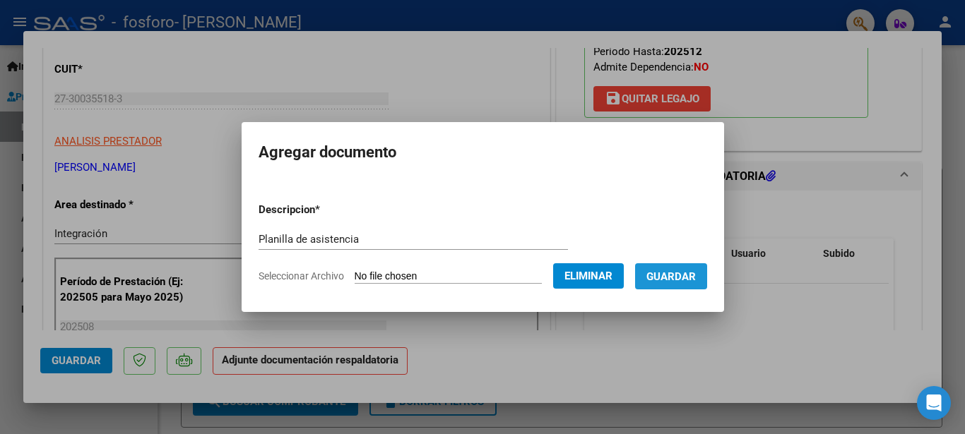
click at [688, 279] on span "Guardar" at bounding box center [670, 277] width 49 height 13
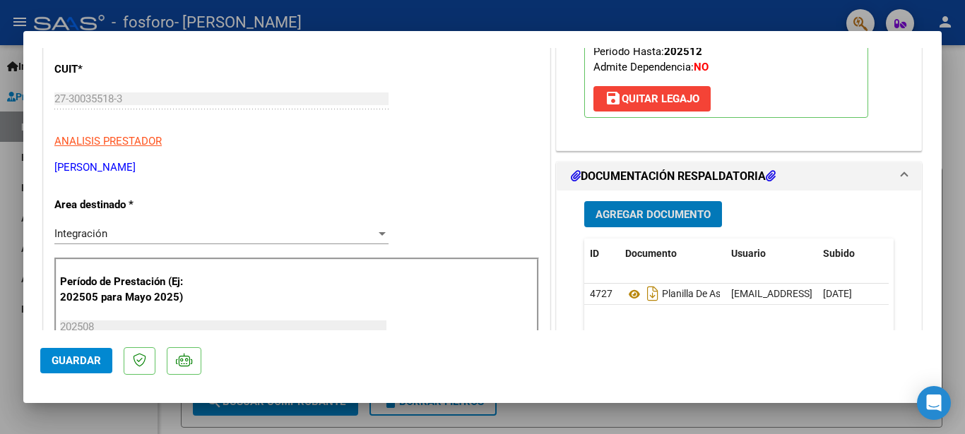
scroll to position [494, 0]
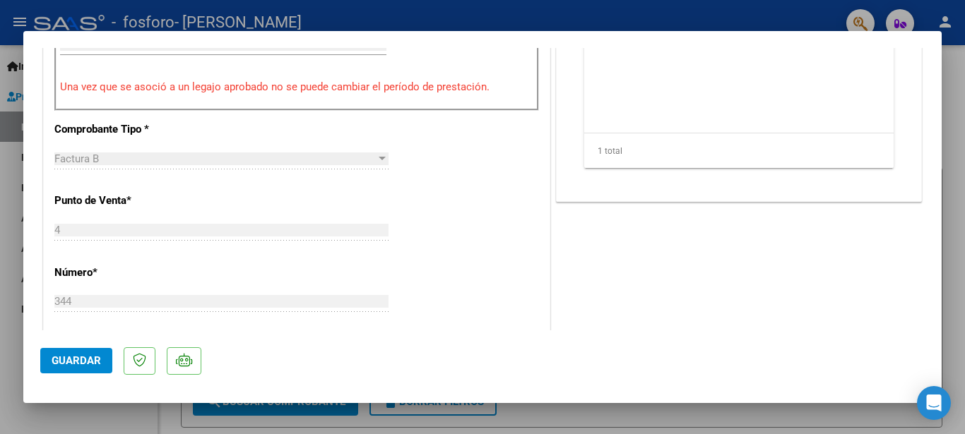
click at [90, 356] on span "Guardar" at bounding box center [76, 361] width 49 height 13
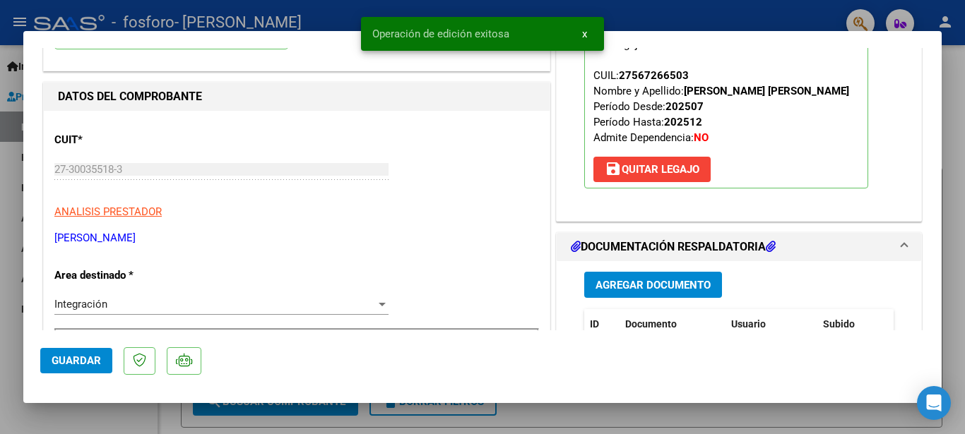
scroll to position [0, 0]
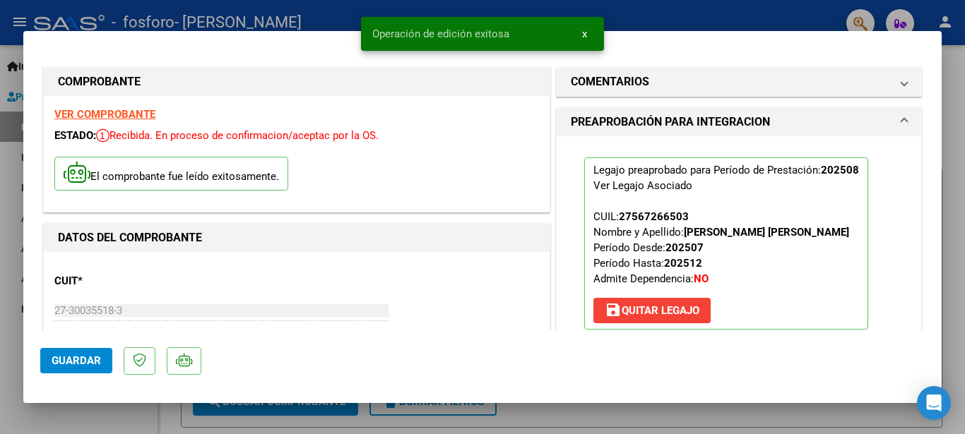
click at [6, 319] on div at bounding box center [482, 217] width 965 height 434
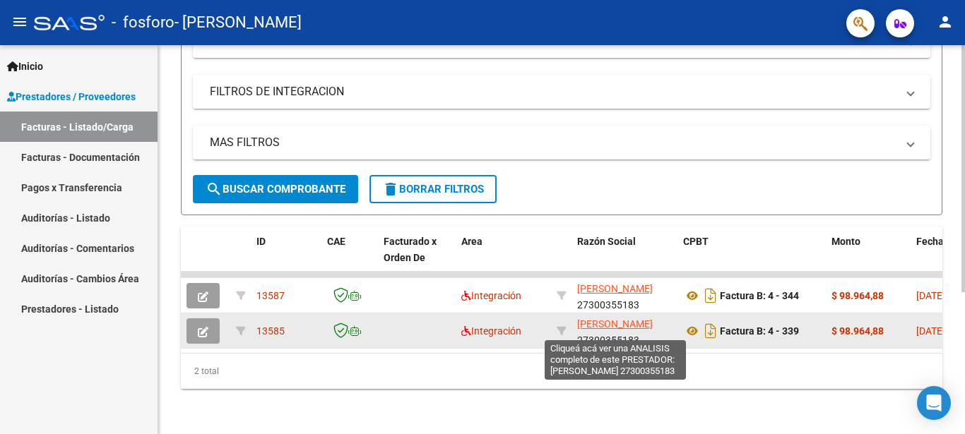
scroll to position [18, 0]
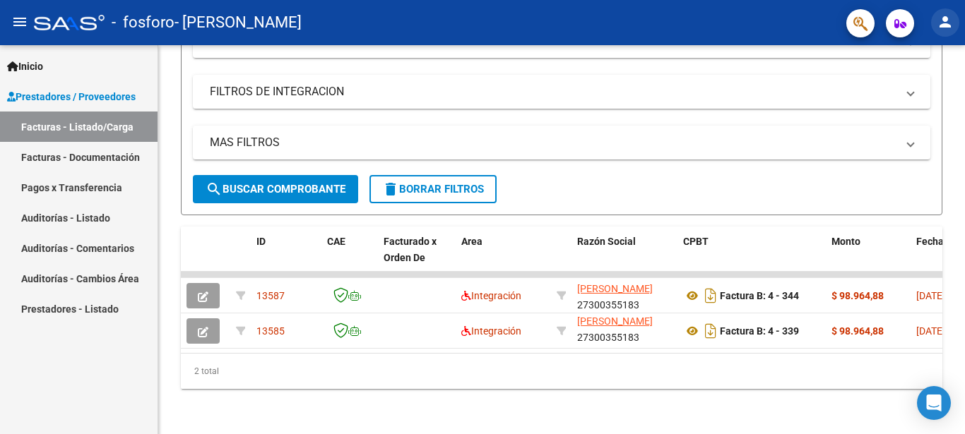
click at [946, 18] on mat-icon "person" at bounding box center [945, 21] width 17 height 17
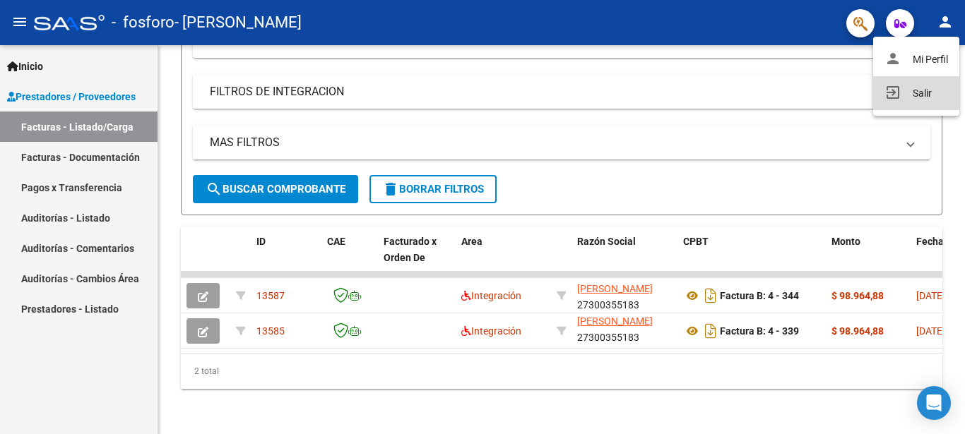
click at [921, 90] on button "exit_to_app Salir" at bounding box center [916, 93] width 86 height 34
